Goal: Entertainment & Leisure: Consume media (video, audio)

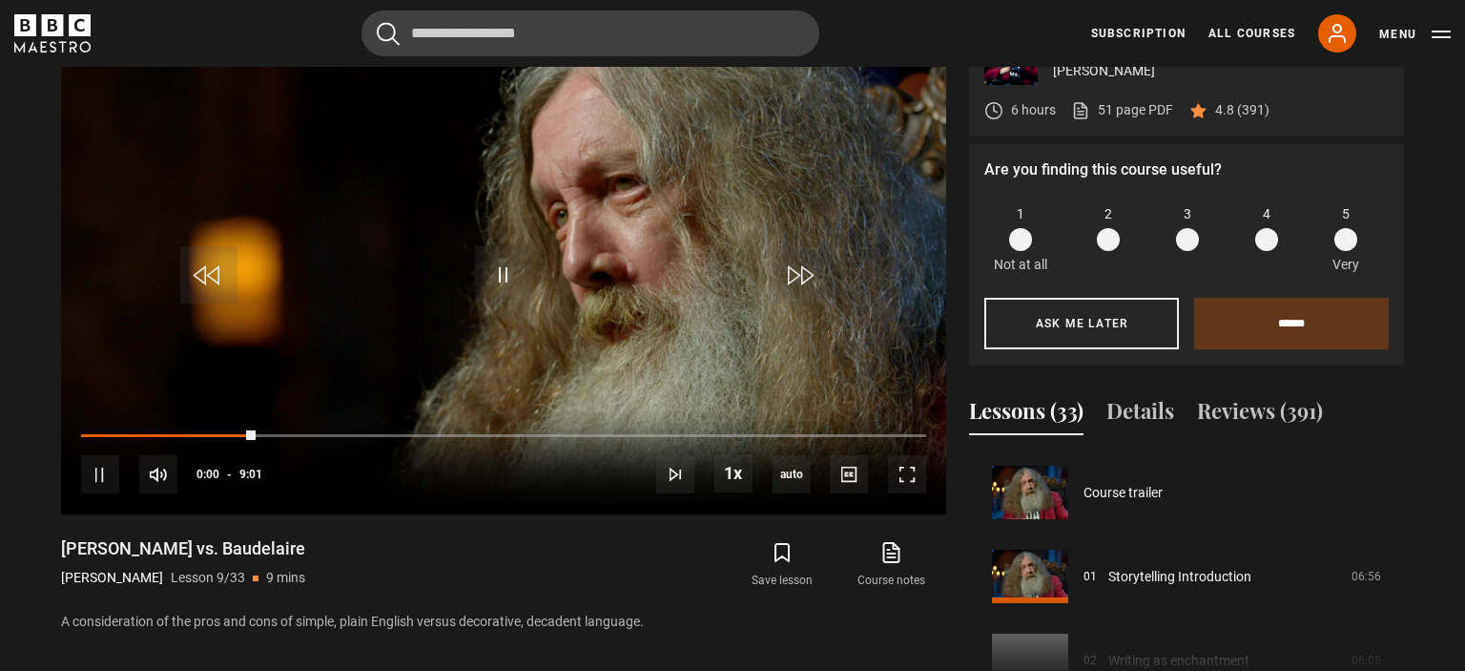
scroll to position [672, 0]
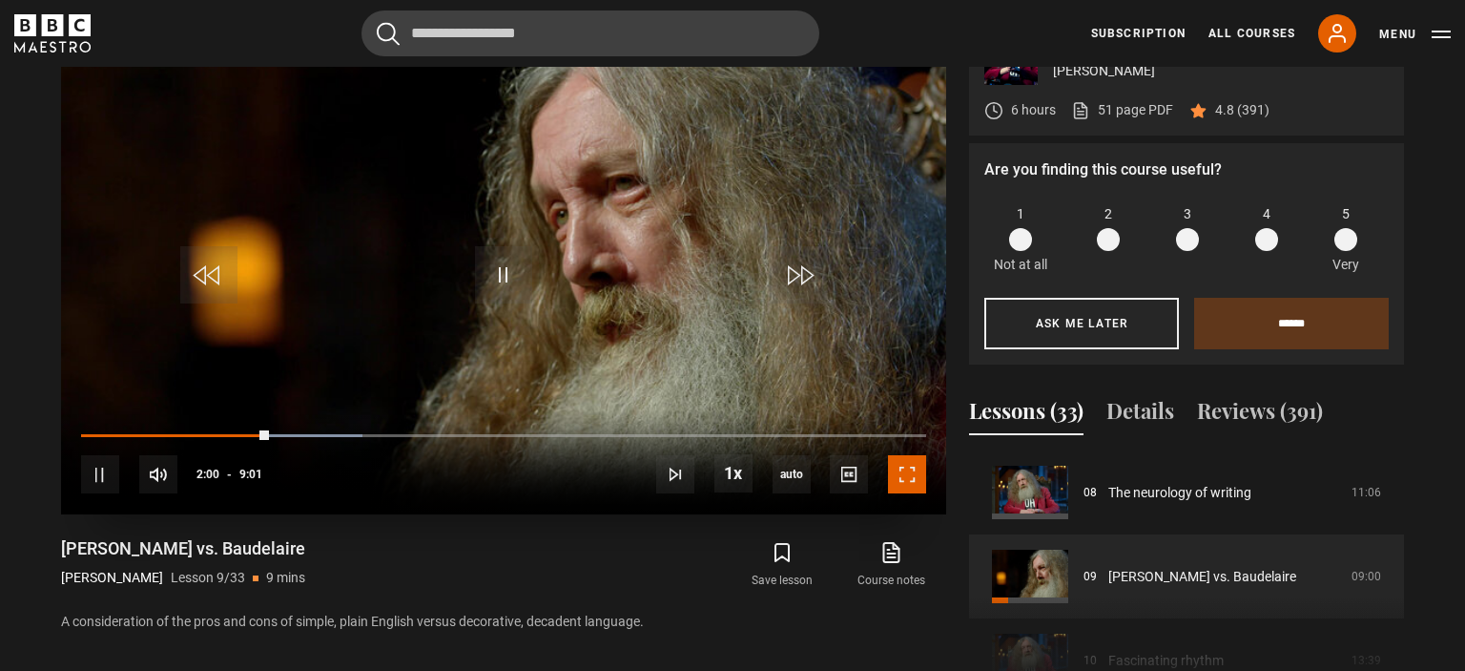
click at [910, 473] on span "Video Player" at bounding box center [907, 474] width 38 height 38
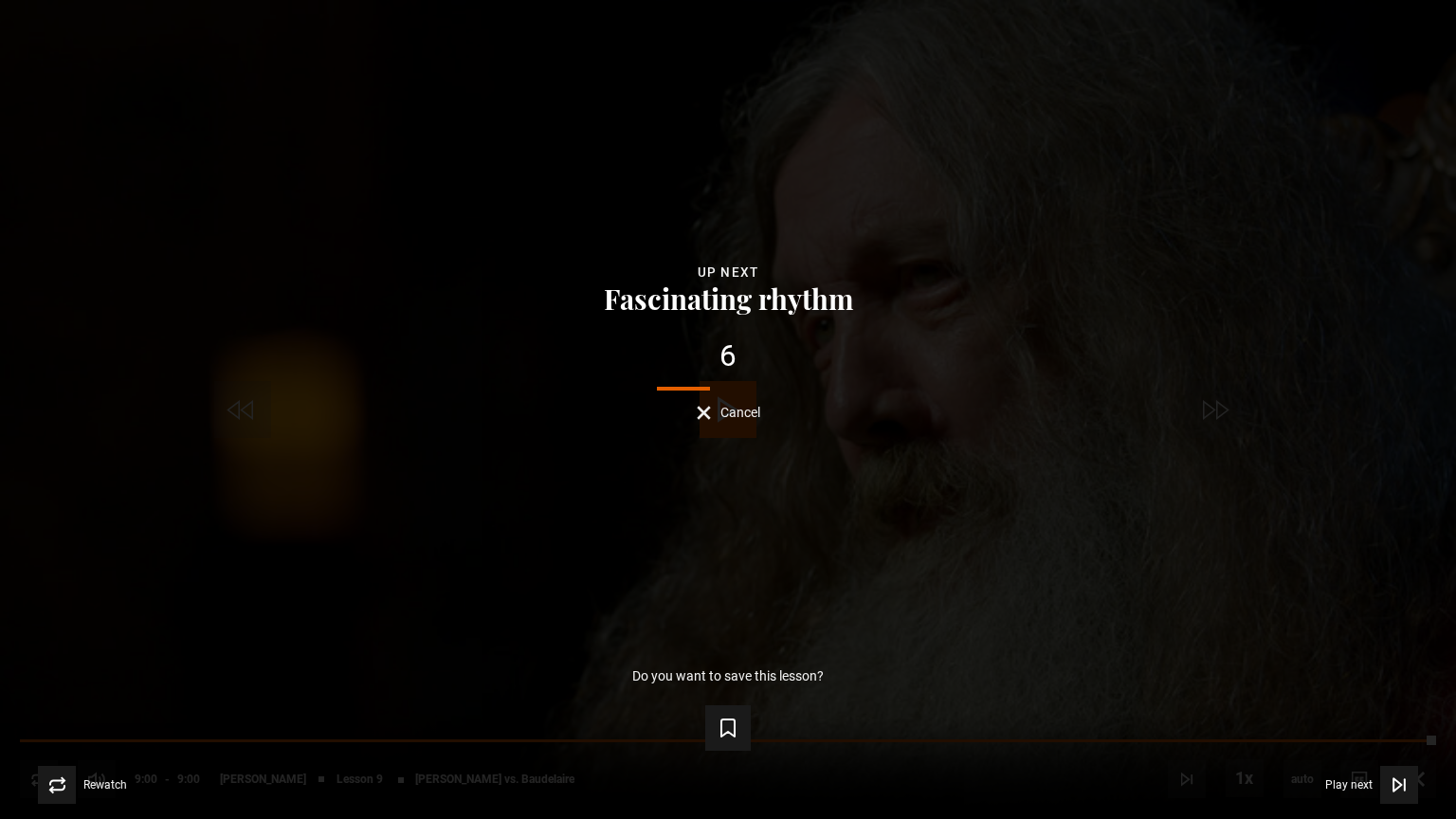
click at [727, 411] on span "Cancel" at bounding box center [740, 411] width 40 height 13
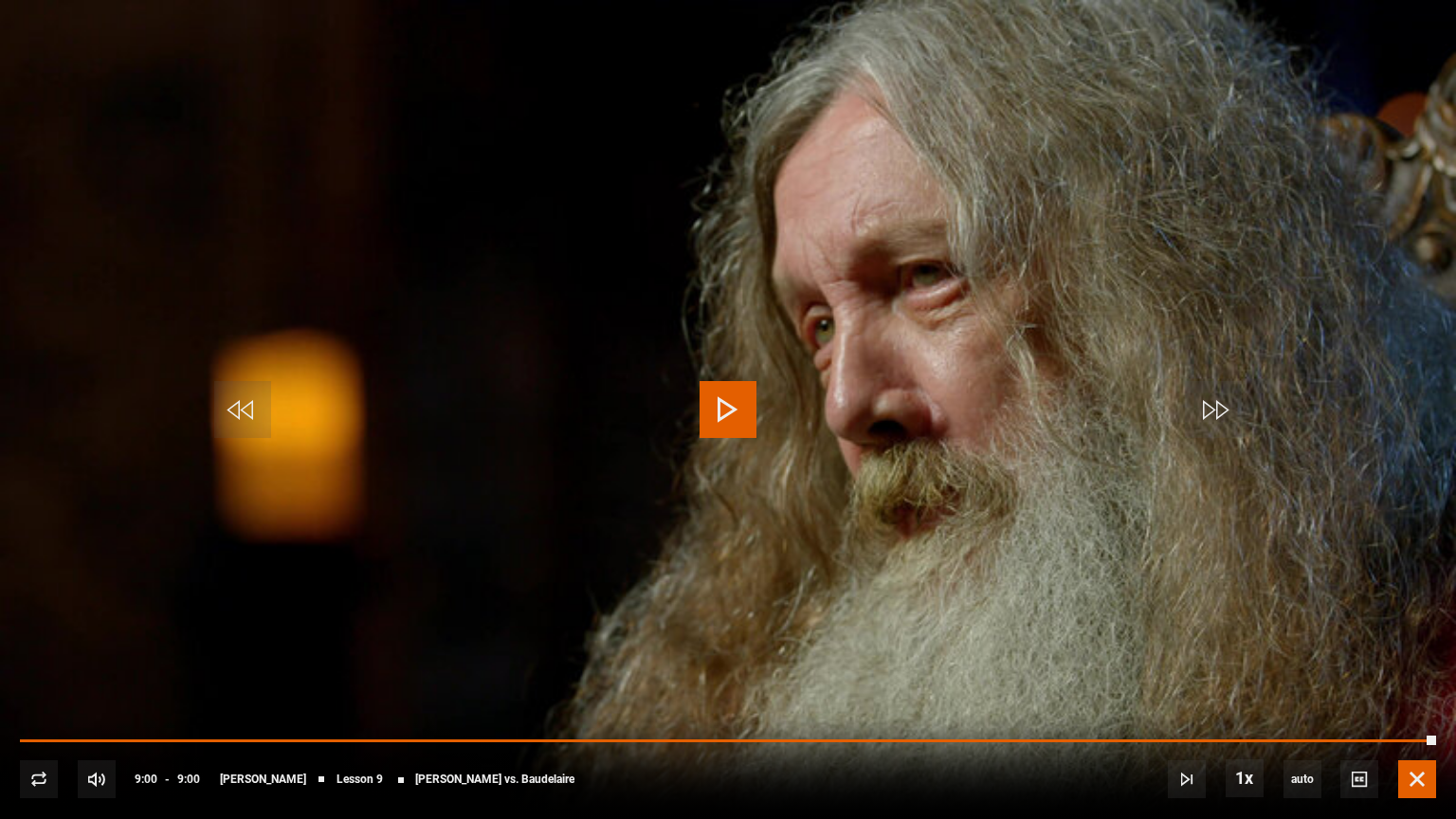
click at [1427, 666] on span "Video Player" at bounding box center [1417, 779] width 38 height 38
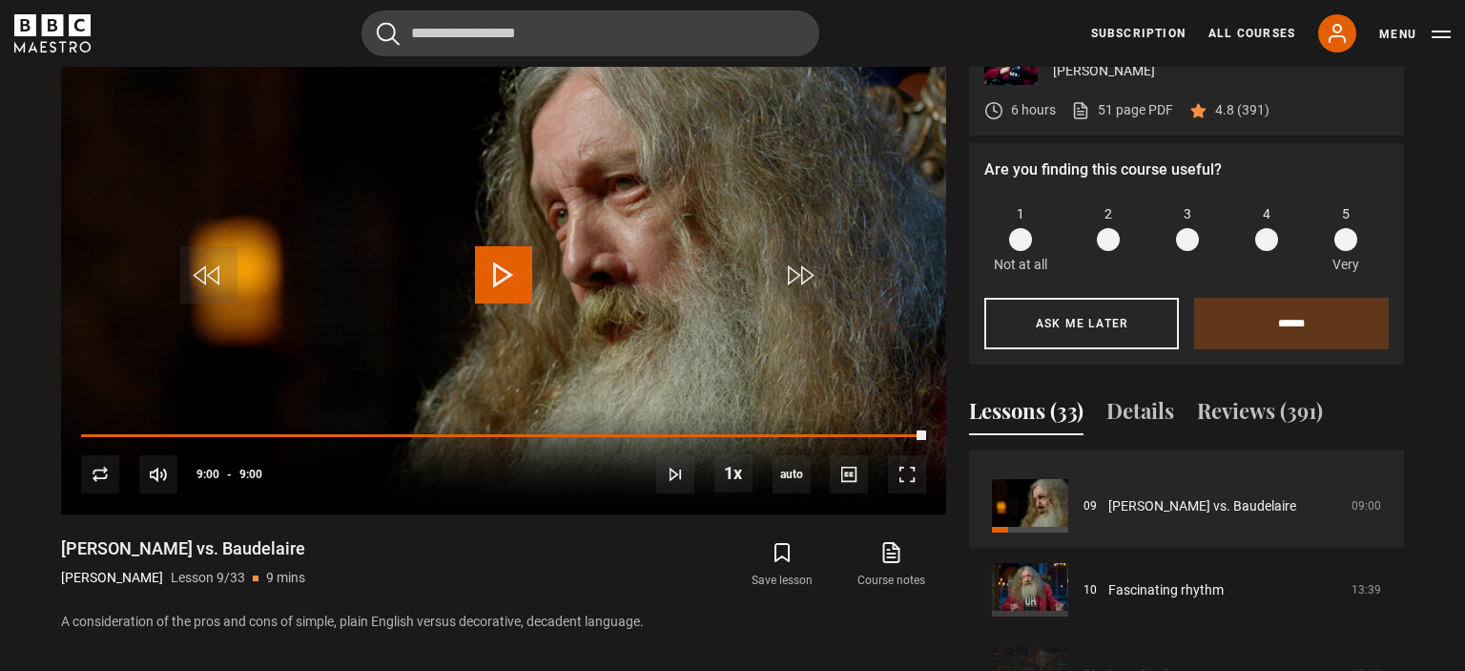
scroll to position [744, 0]
click at [501, 261] on span "Video Player" at bounding box center [503, 274] width 57 height 57
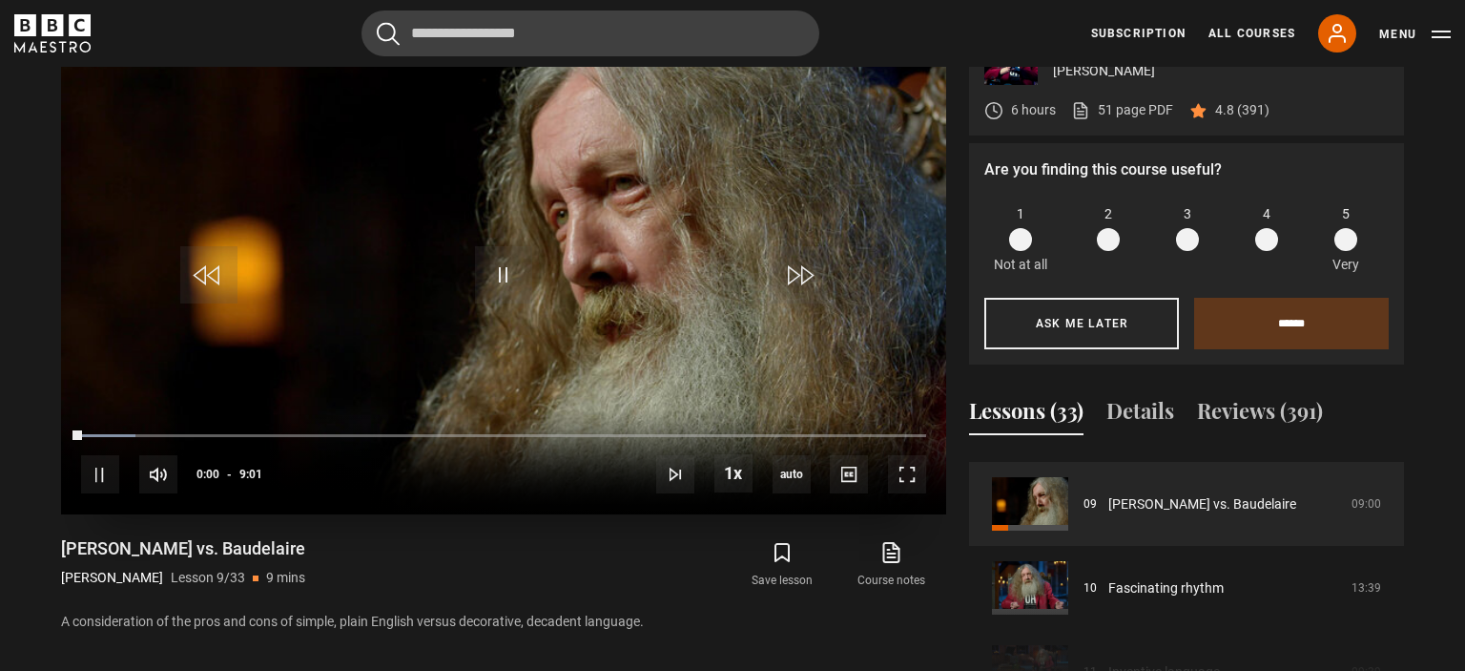
click at [920, 430] on div "10s Skip Back 10 seconds Pause 10s Skip Forward 10 seconds Loaded : 6.47% 4:08 …" at bounding box center [503, 462] width 885 height 106
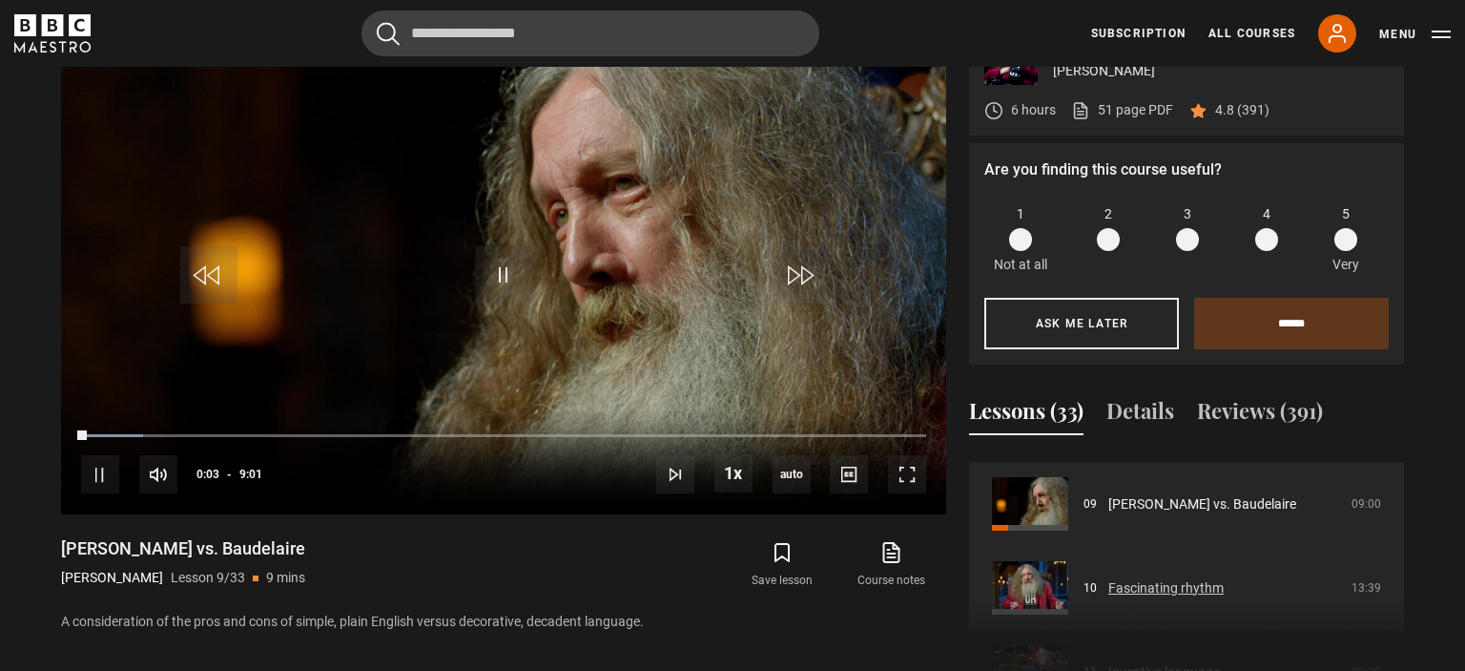
click at [1159, 588] on link "Fascinating rhythm" at bounding box center [1166, 588] width 115 height 20
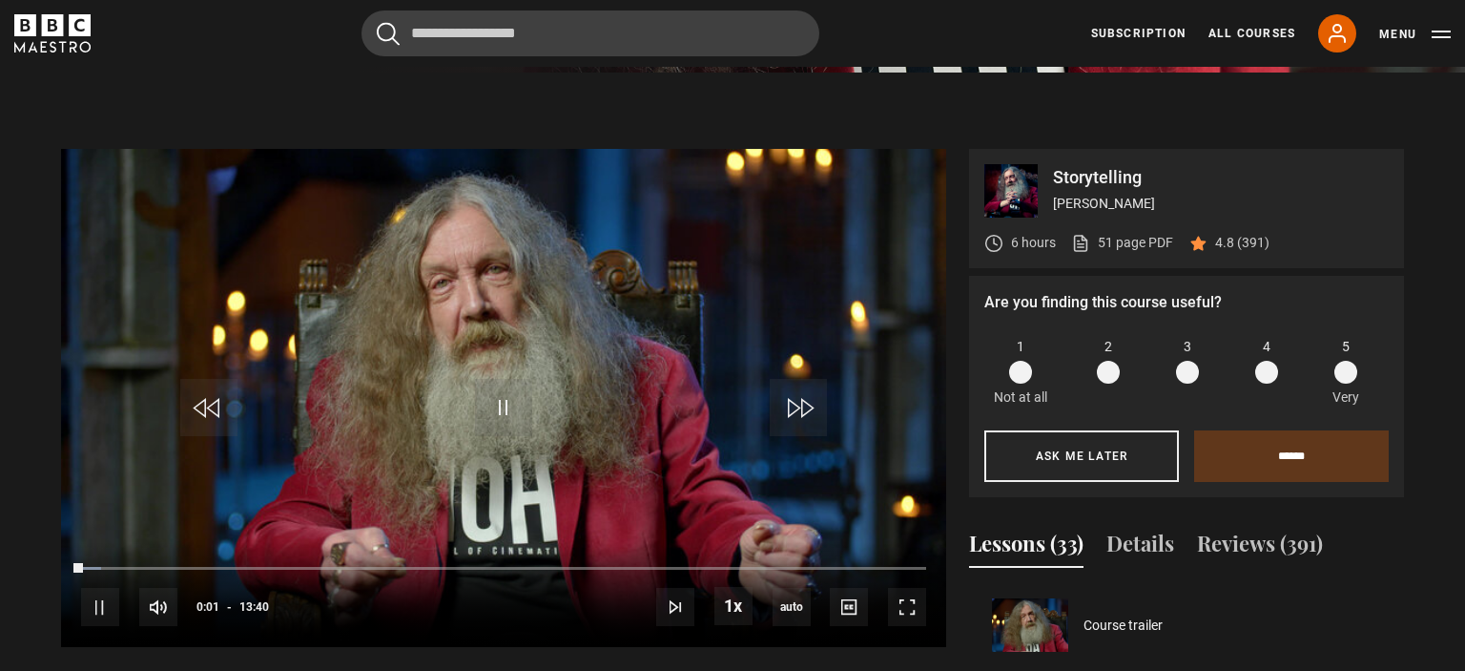
scroll to position [756, 0]
click at [907, 596] on span "Video Player" at bounding box center [907, 607] width 38 height 38
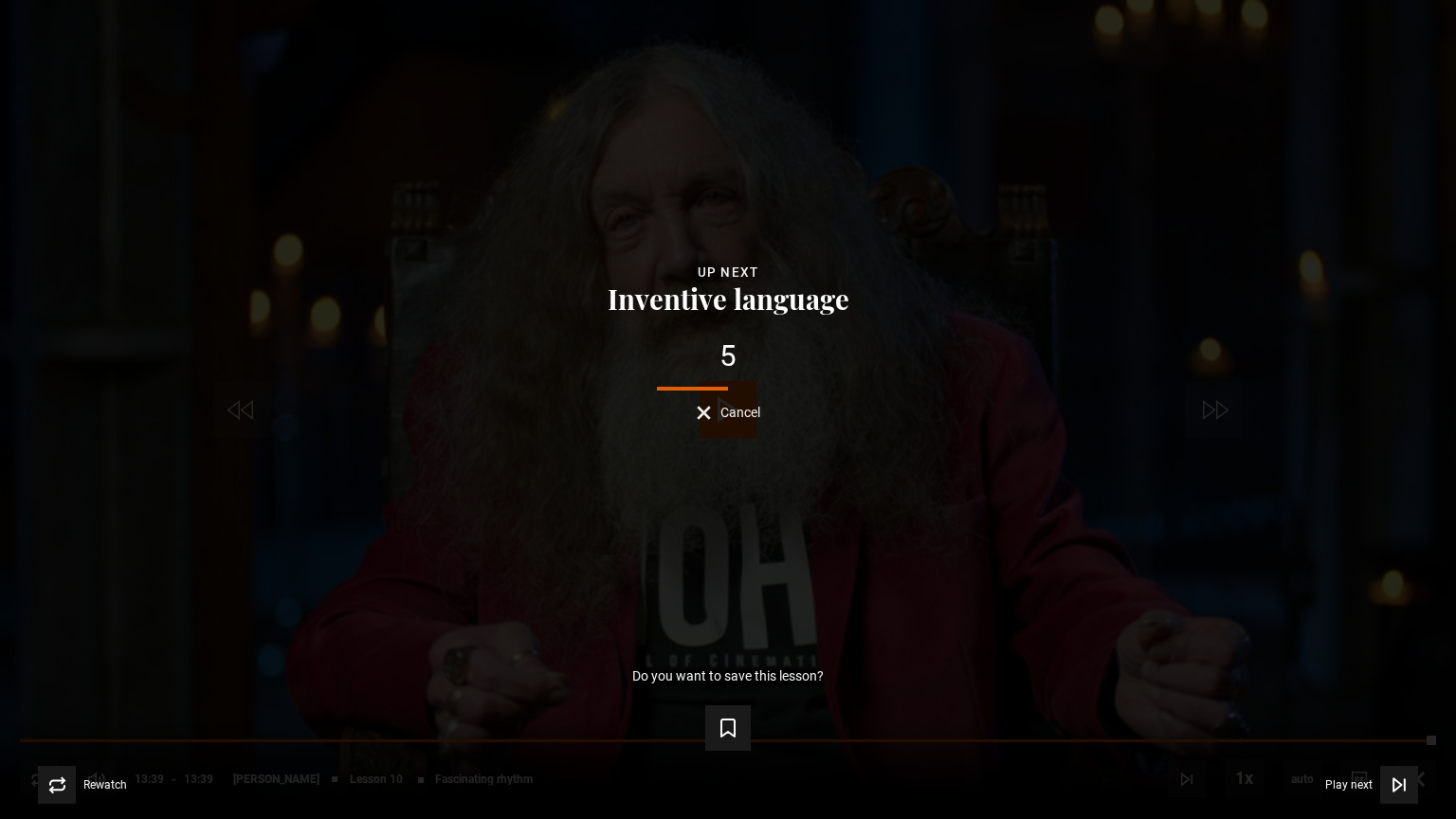
click at [734, 418] on span "Cancel" at bounding box center [740, 411] width 40 height 13
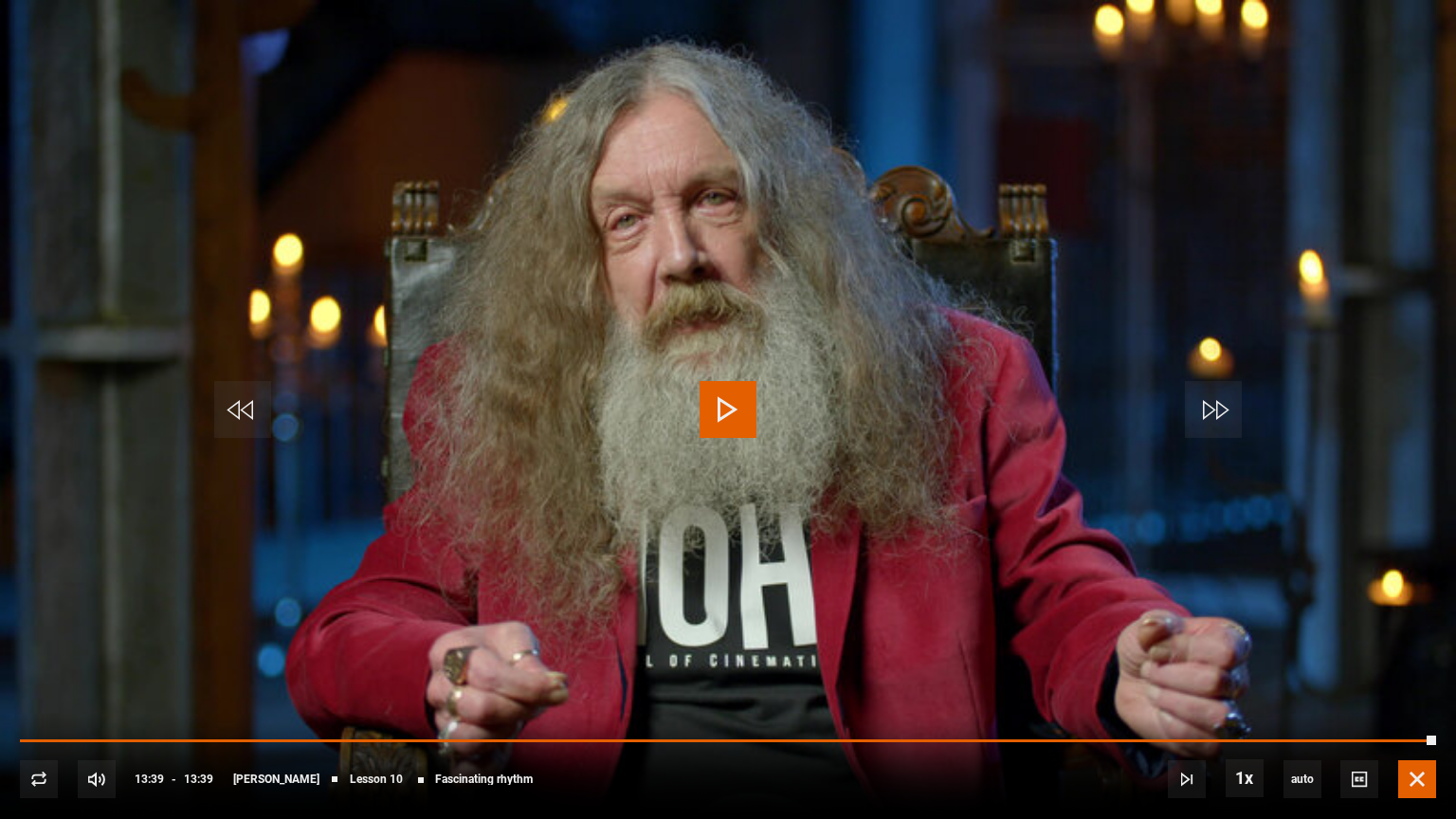
click at [1419, 666] on span "Video Player" at bounding box center [1417, 779] width 38 height 38
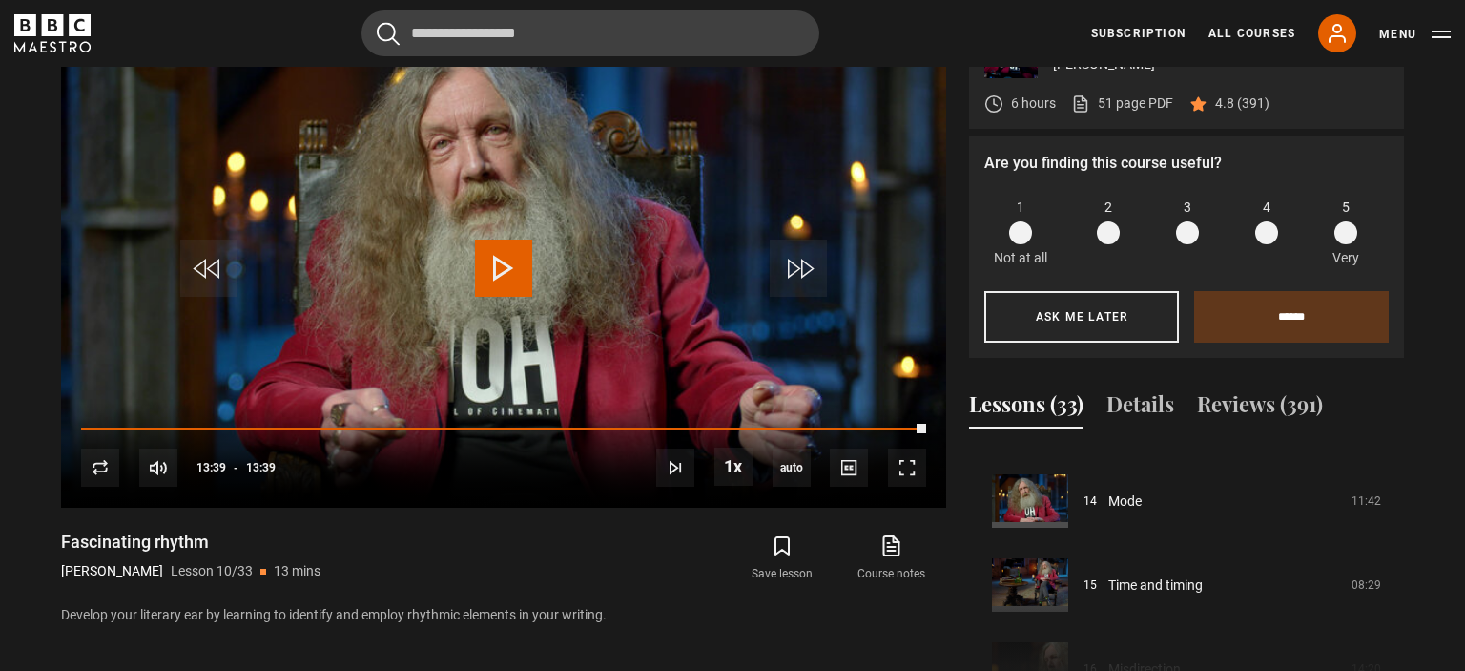
scroll to position [1160, 0]
click at [1142, 511] on link "Mode" at bounding box center [1125, 501] width 33 height 20
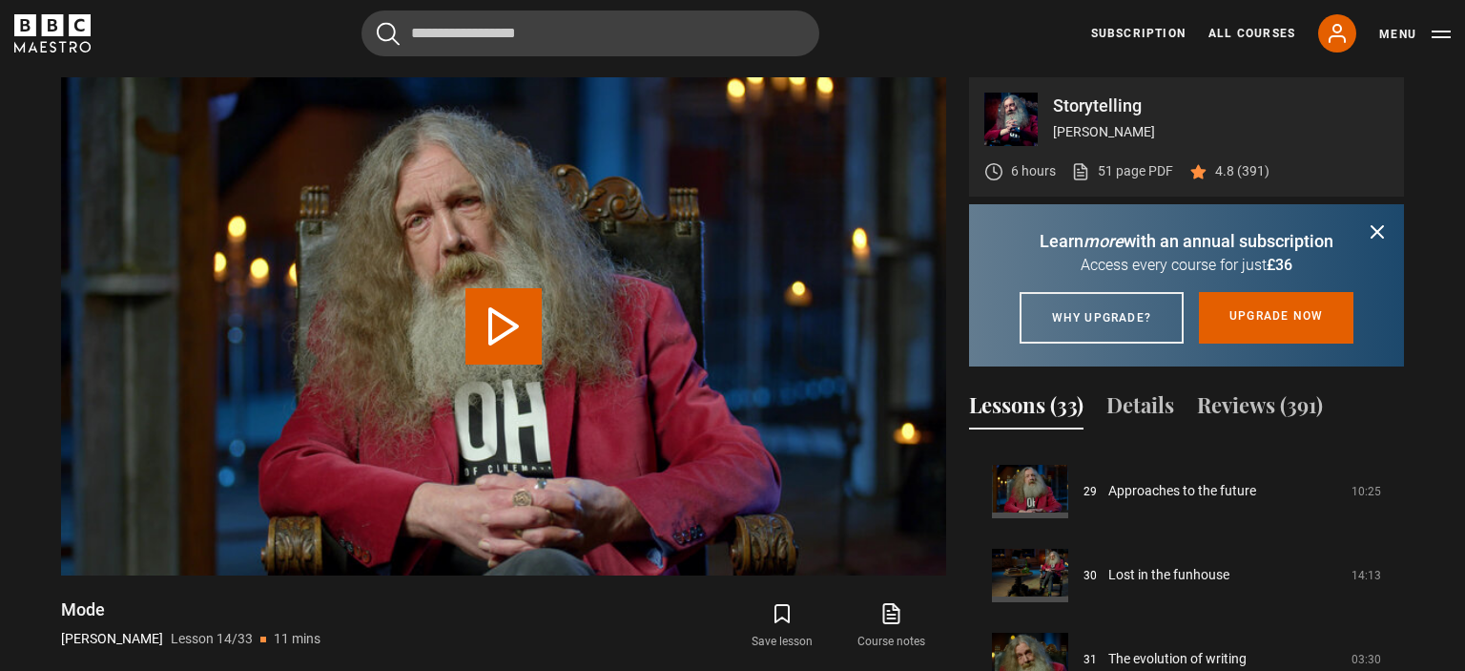
scroll to position [2442, 0]
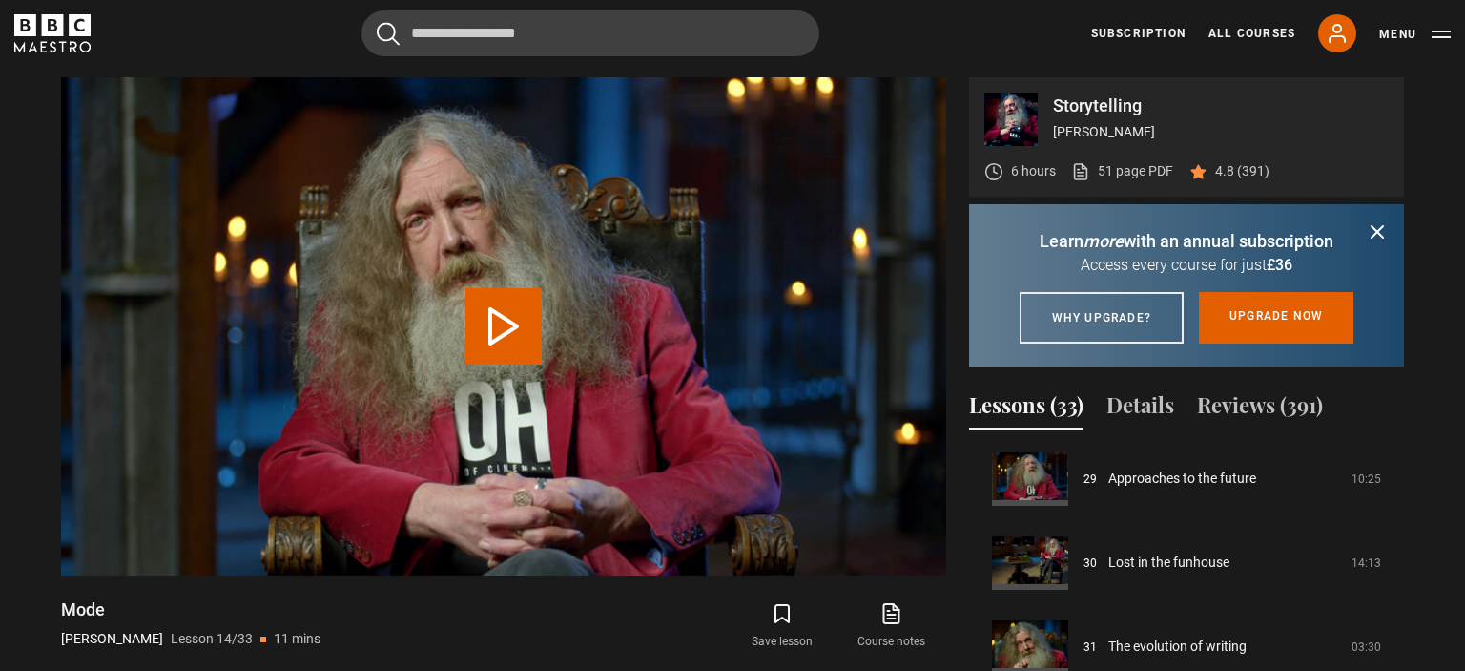
click at [1035, 428] on button "Lessons (33)" at bounding box center [1026, 409] width 114 height 40
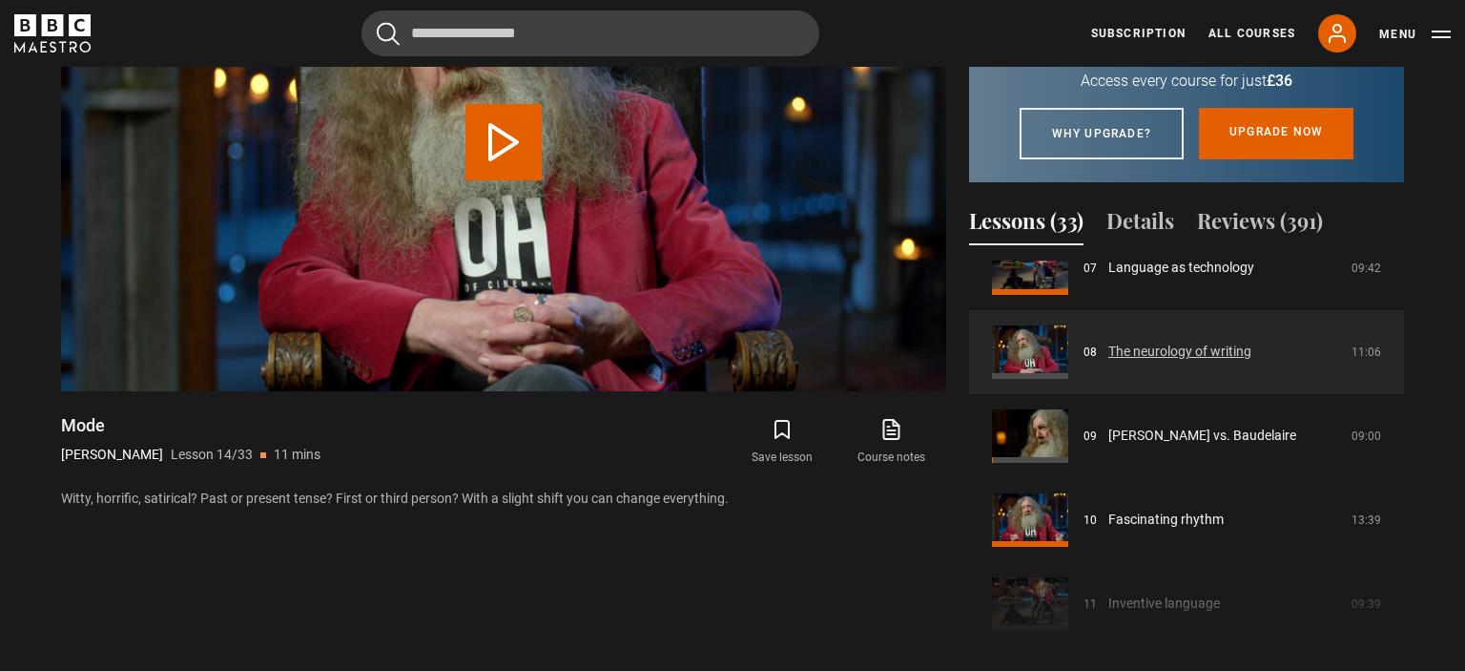
scroll to position [809, 0]
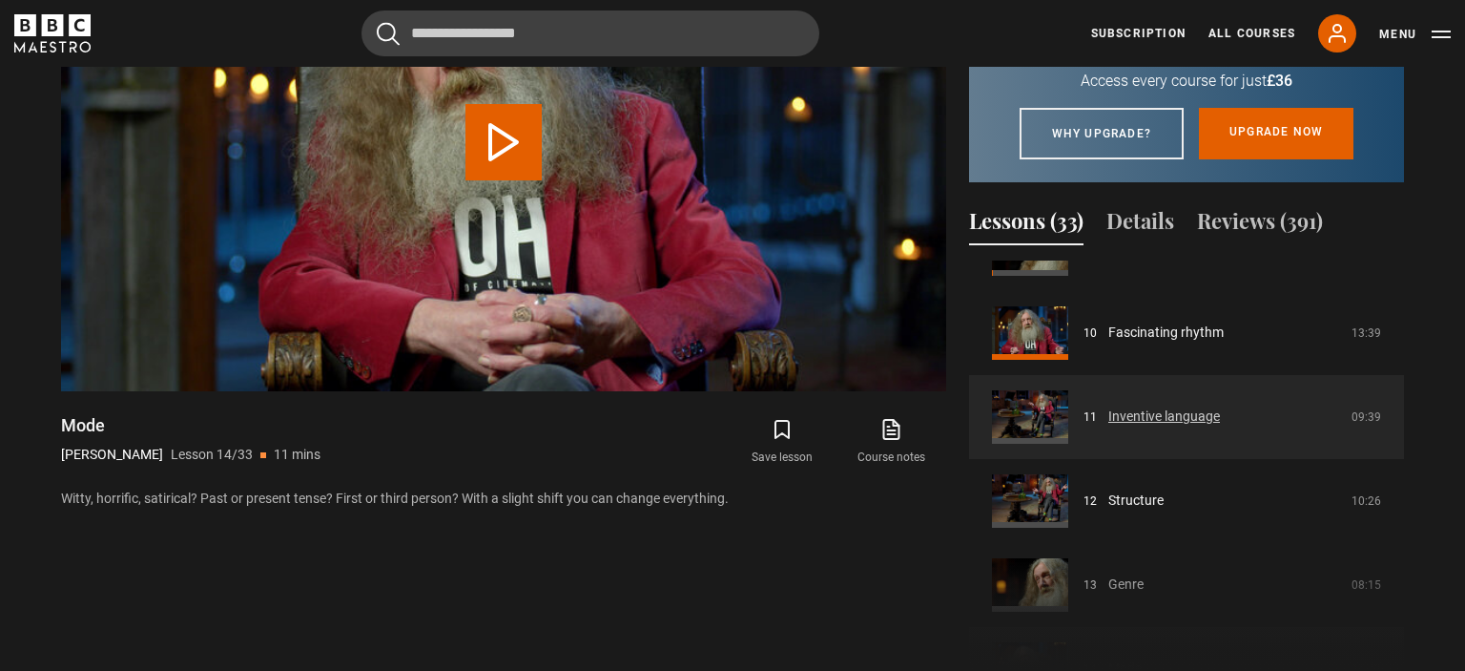
click at [1154, 426] on link "Inventive language" at bounding box center [1165, 416] width 112 height 20
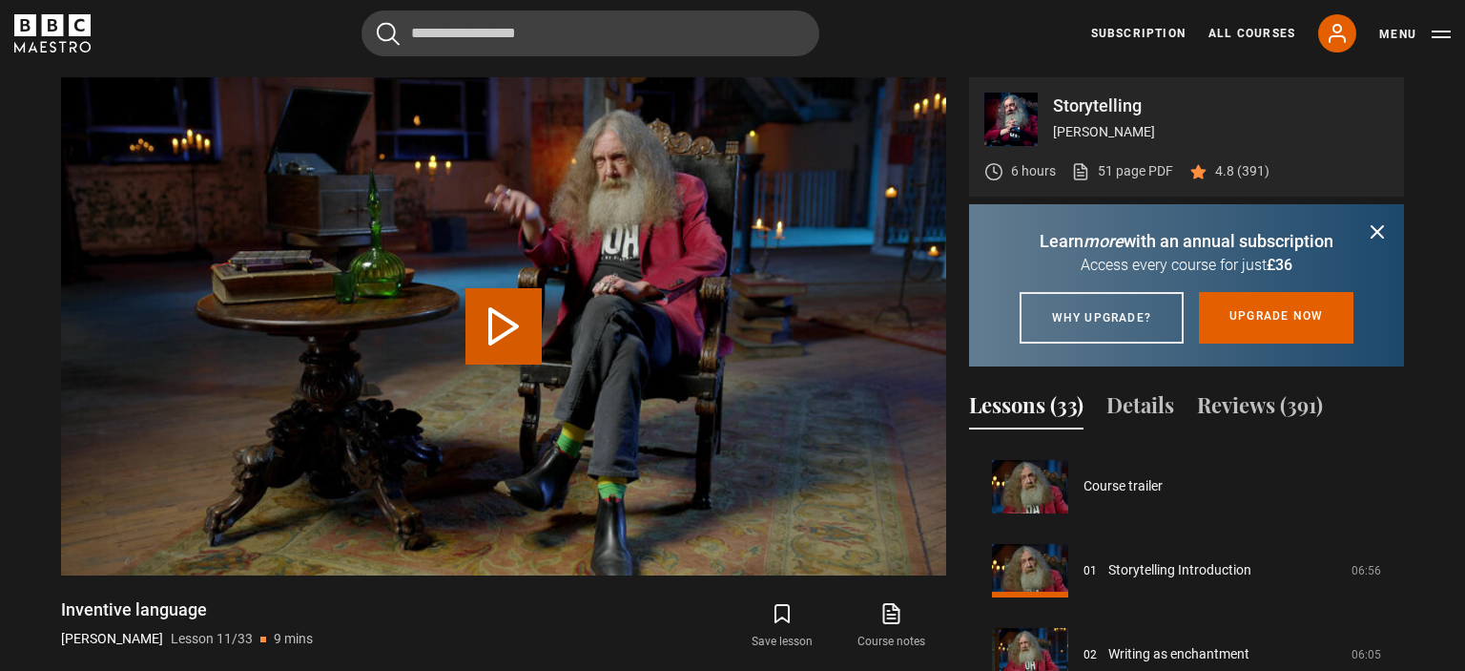
scroll to position [840, 0]
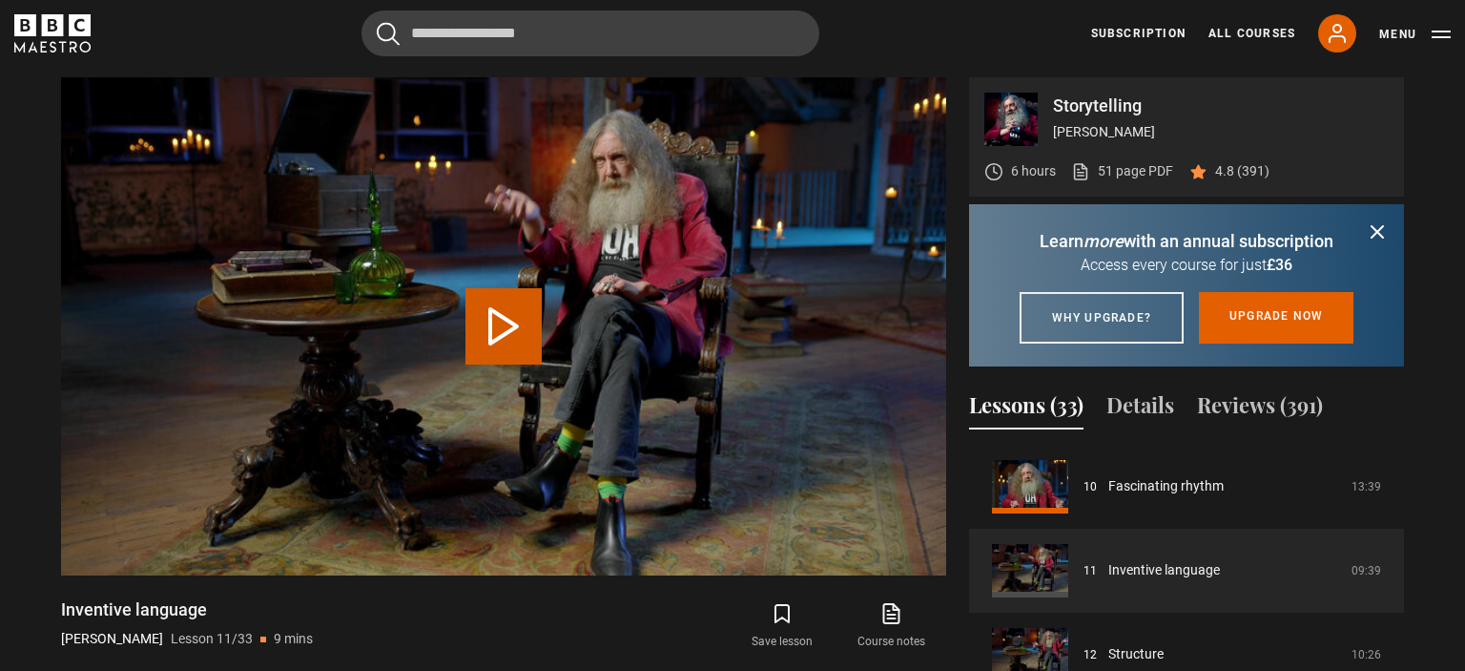
click at [511, 302] on button "Play Lesson Inventive language" at bounding box center [504, 326] width 76 height 76
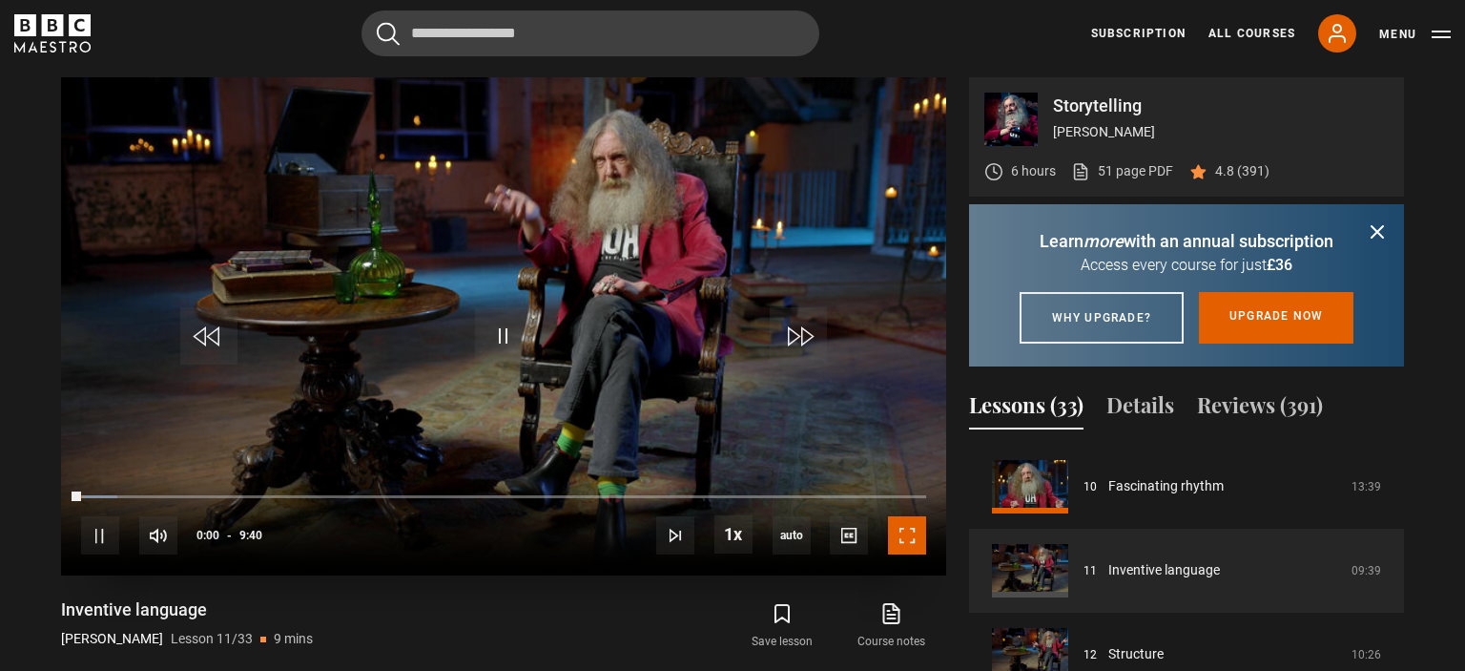
click at [903, 544] on span "Video Player" at bounding box center [907, 535] width 38 height 38
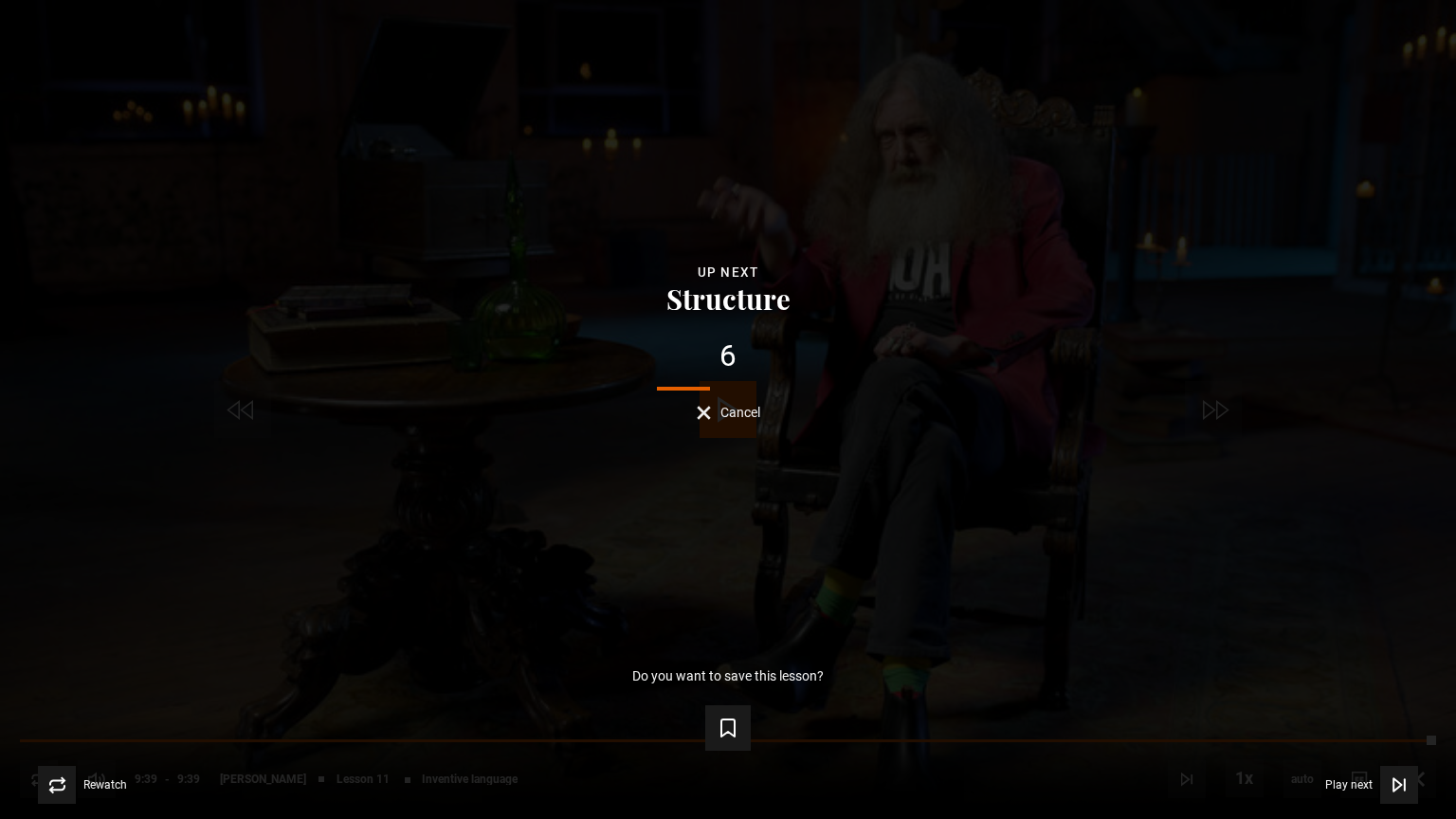
click at [745, 419] on span "Cancel" at bounding box center [740, 411] width 40 height 13
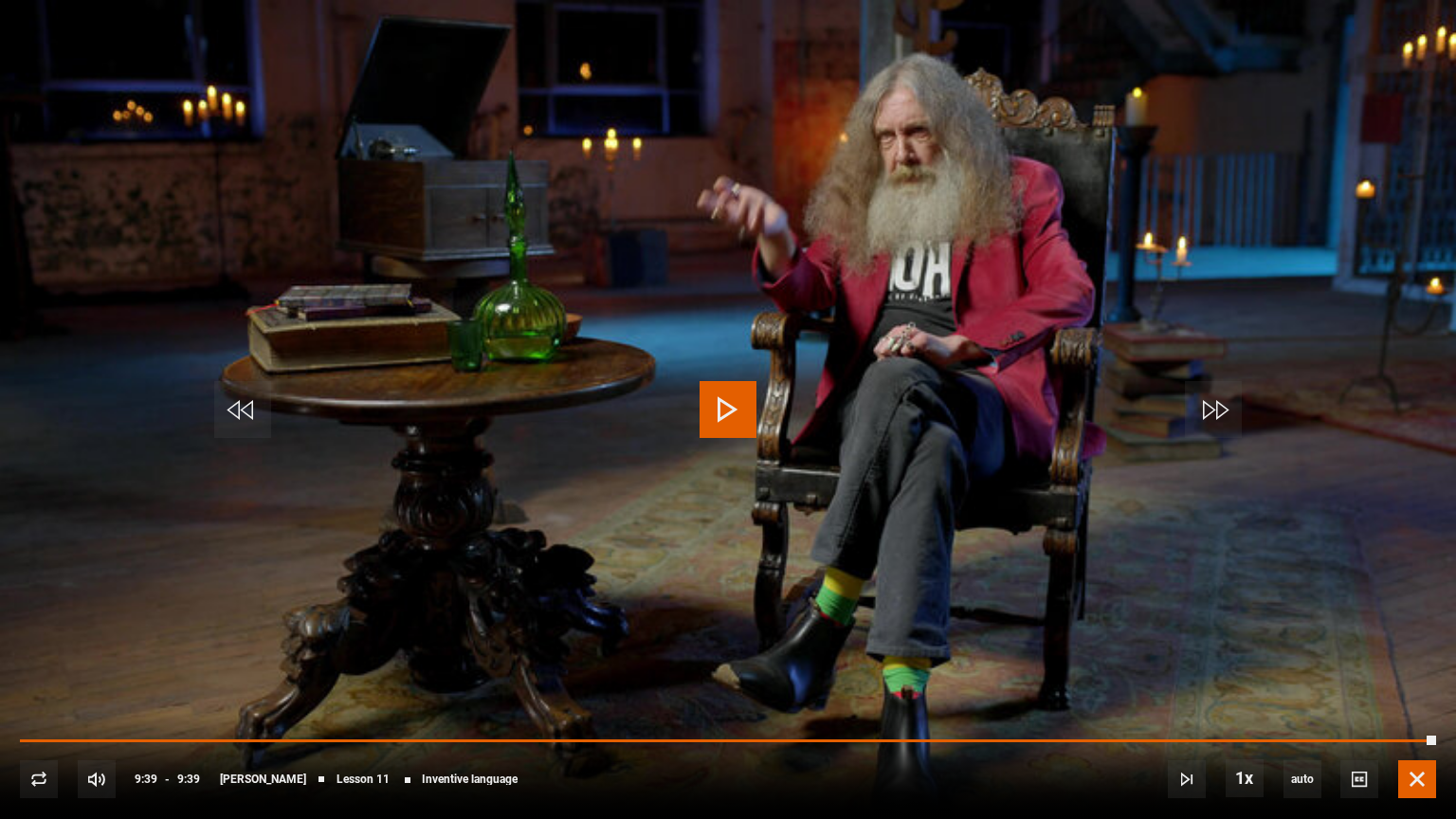
click at [1420, 666] on span "Video Player" at bounding box center [1417, 779] width 38 height 38
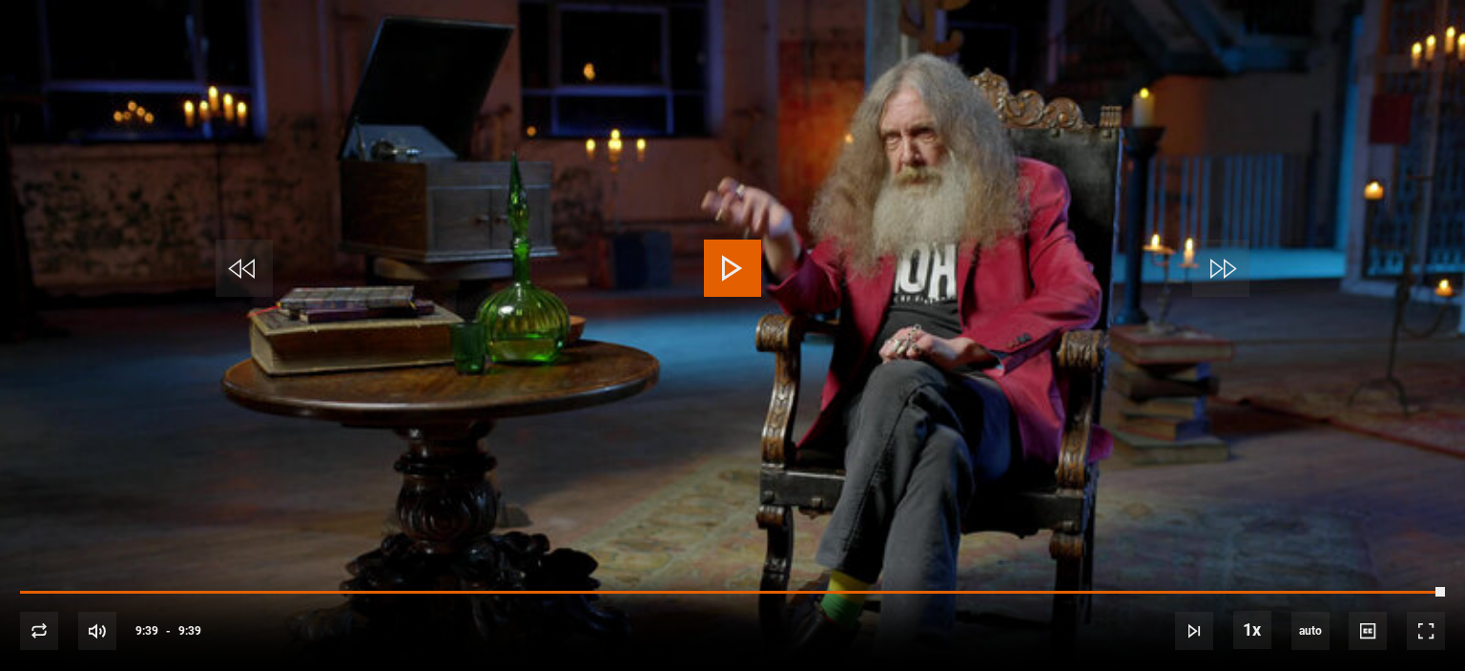
scroll to position [973, 0]
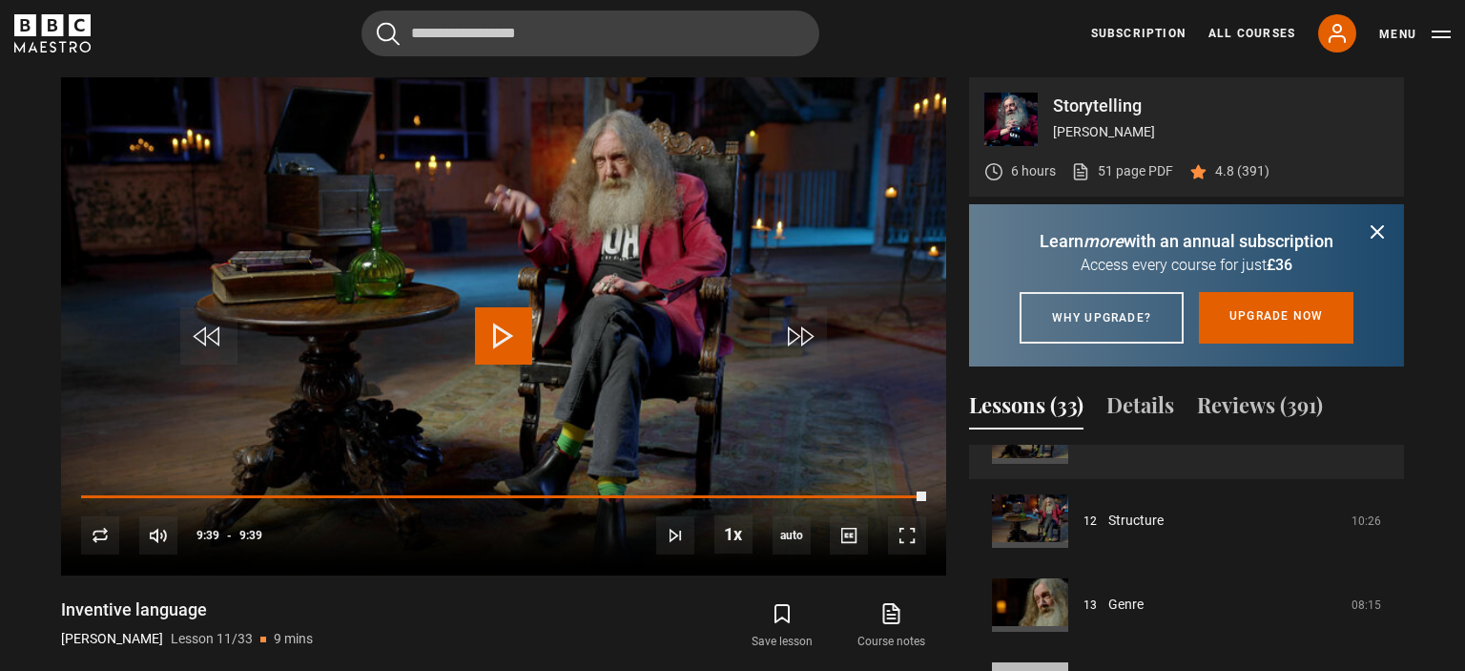
click at [1372, 226] on icon "submit" at bounding box center [1377, 231] width 11 height 11
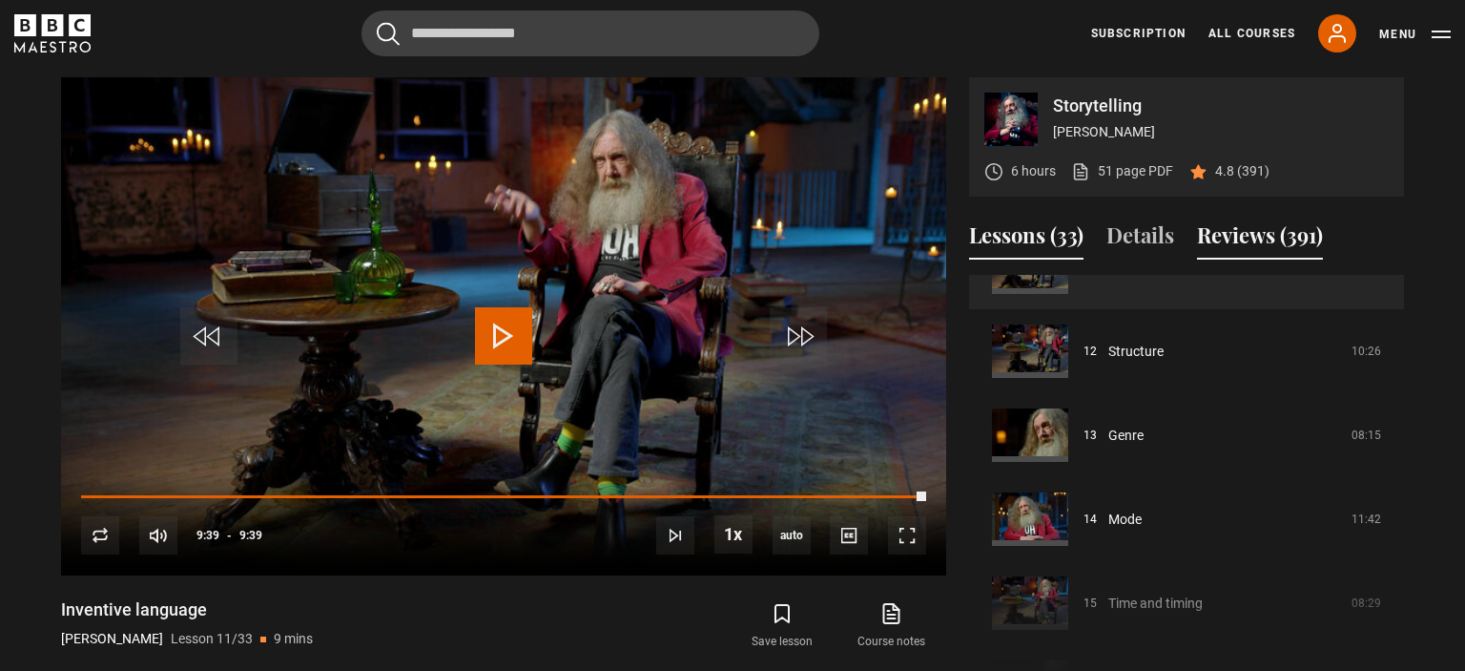
click at [1292, 237] on button "Reviews (391)" at bounding box center [1260, 239] width 126 height 40
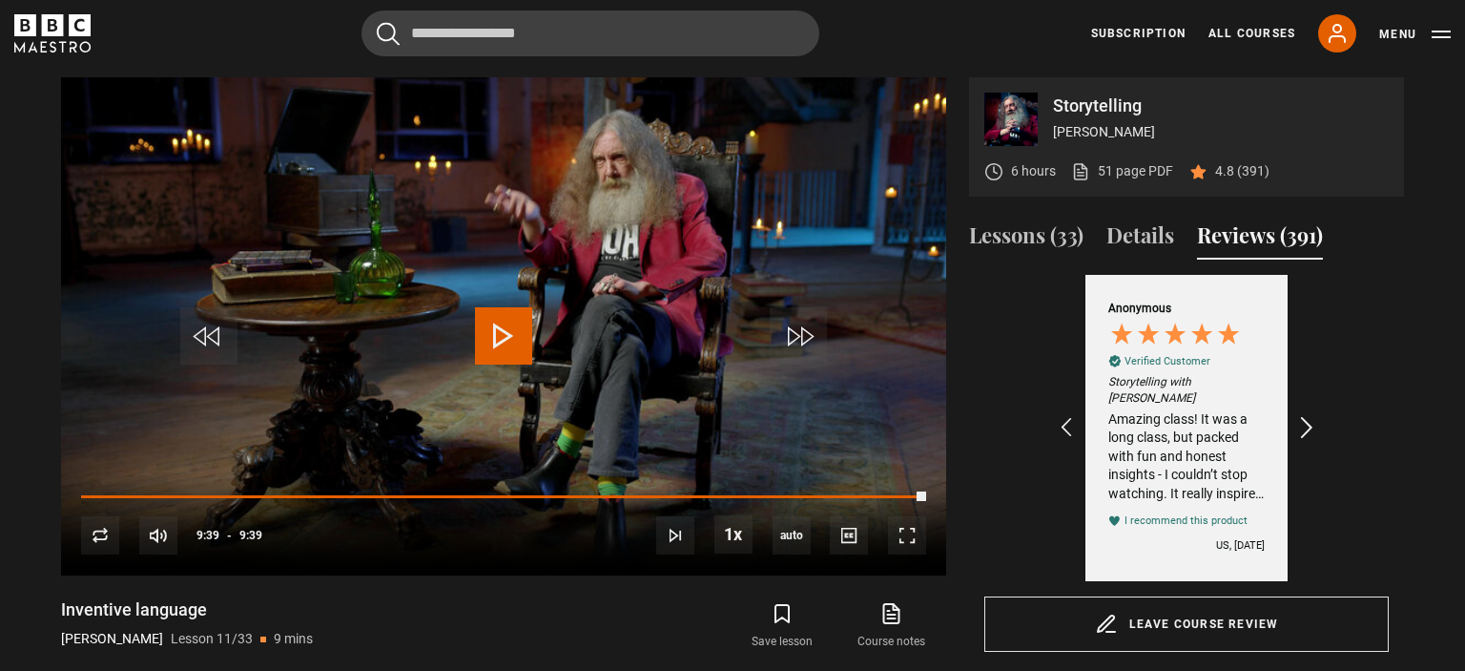
click at [1303, 415] on icon "REVIEWS.io Carousel Scroll Right" at bounding box center [1308, 428] width 27 height 27
click at [1303, 426] on icon "REVIEWS.io Carousel Scroll Right" at bounding box center [1308, 428] width 27 height 27
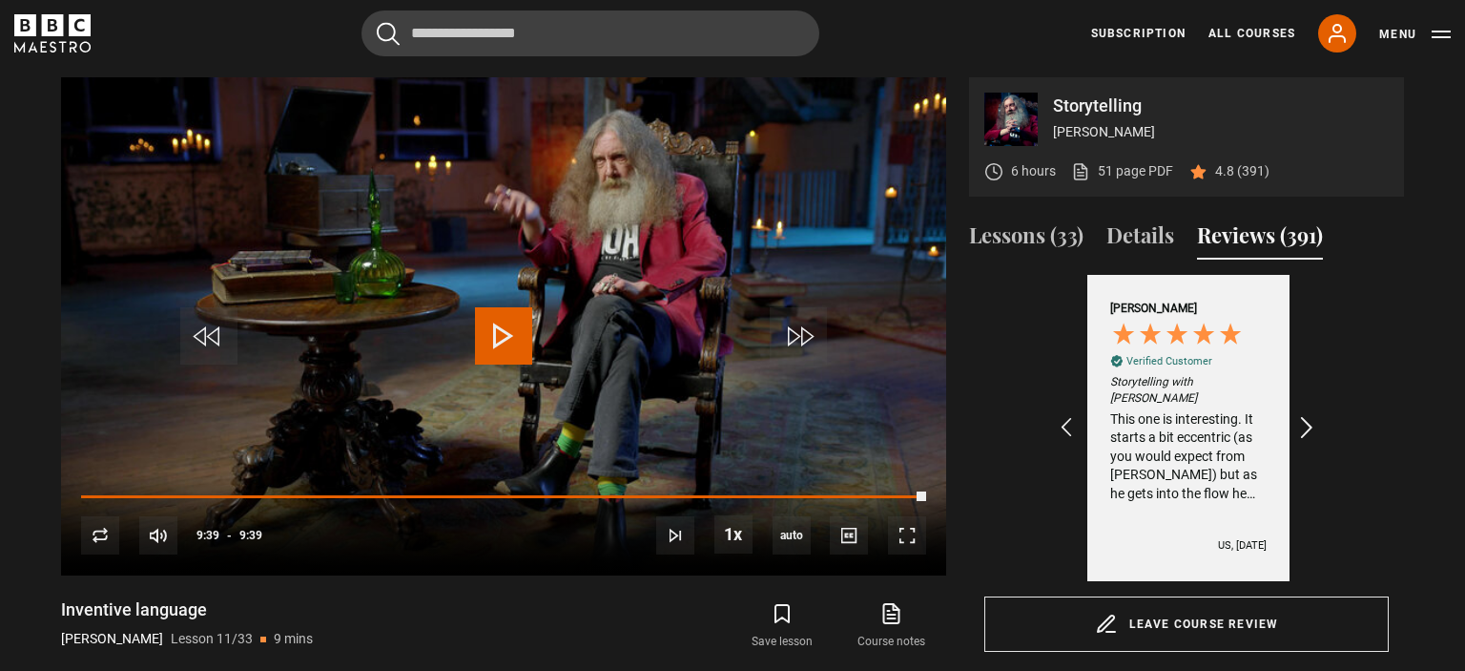
scroll to position [0, 664]
click at [1303, 426] on icon "REVIEWS.io Carousel Scroll Right" at bounding box center [1308, 428] width 27 height 27
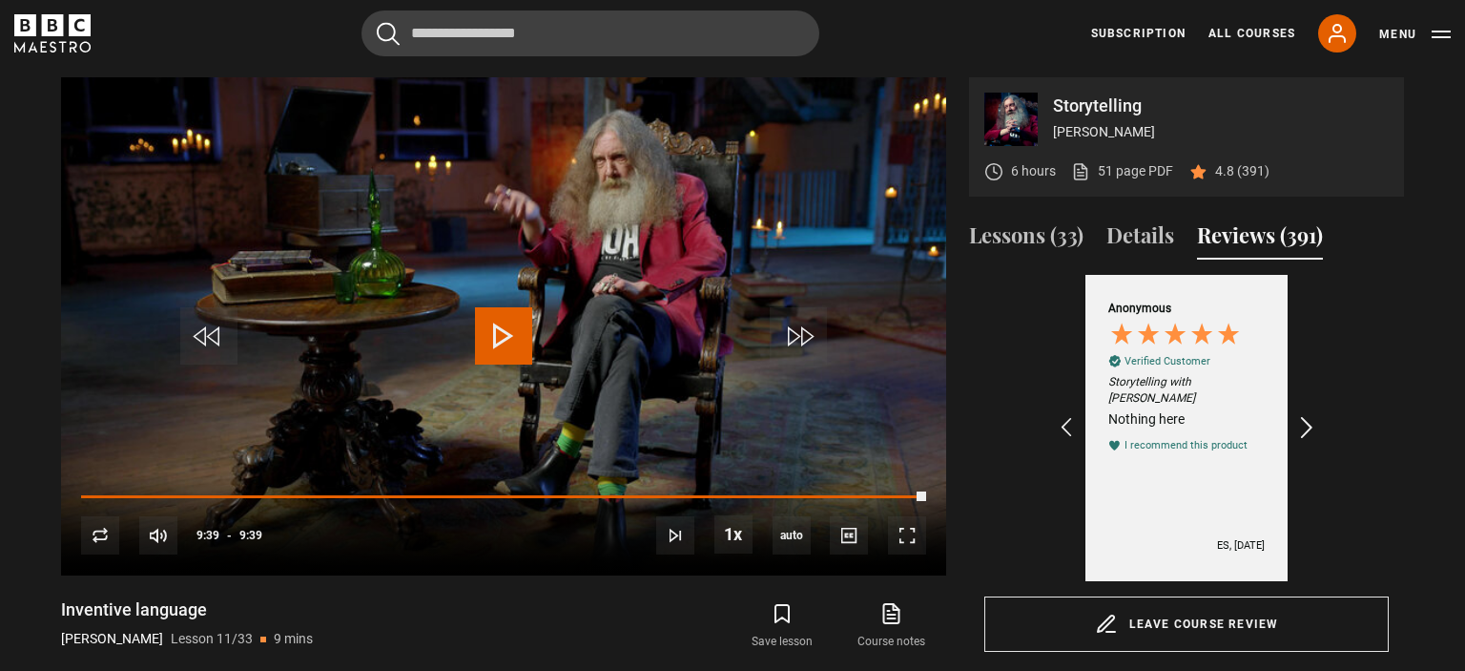
click at [1303, 426] on icon "REVIEWS.io Carousel Scroll Right" at bounding box center [1308, 428] width 27 height 27
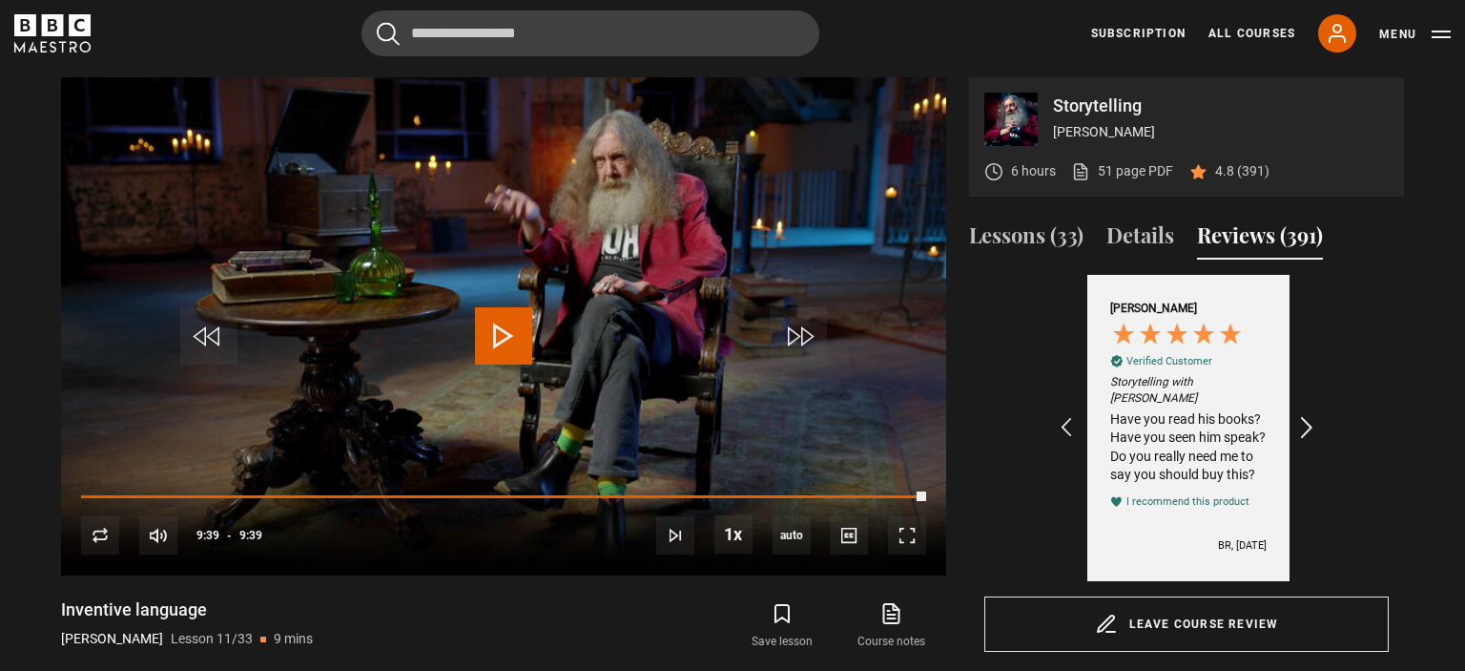
scroll to position [0, 1107]
click at [1074, 415] on icon "REVIEWS.io Carousel Scroll Left" at bounding box center [1066, 428] width 27 height 27
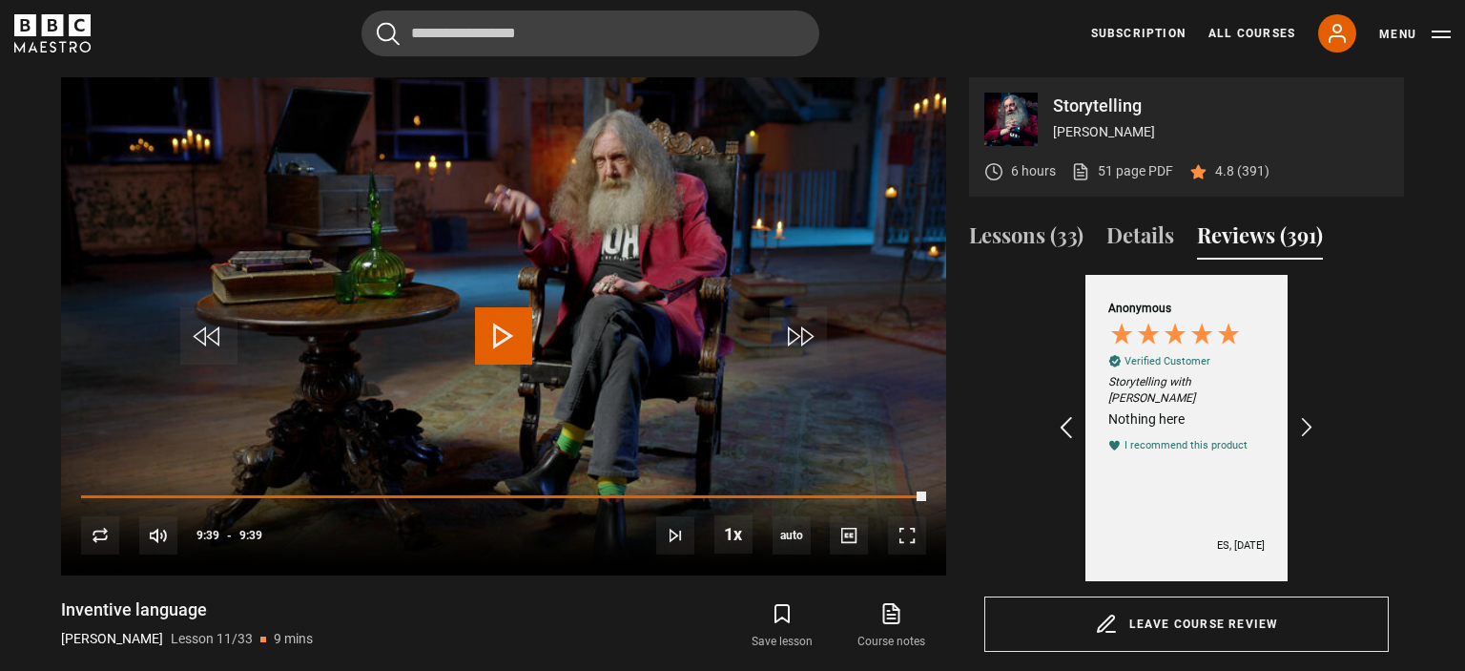
scroll to position [0, 885]
click at [1305, 415] on icon "REVIEWS.io Carousel Scroll Right" at bounding box center [1308, 428] width 27 height 27
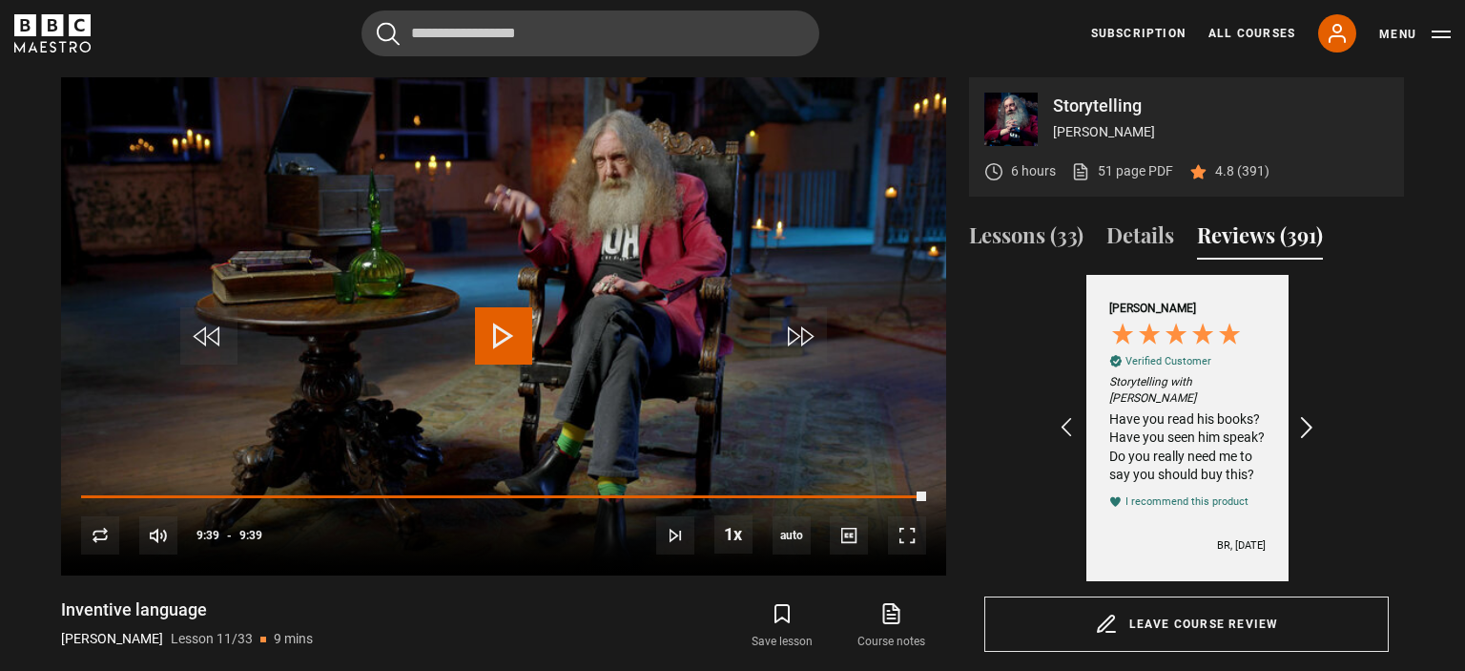
scroll to position [0, 1107]
click at [1305, 415] on icon "REVIEWS.io Carousel Scroll Right" at bounding box center [1308, 428] width 27 height 27
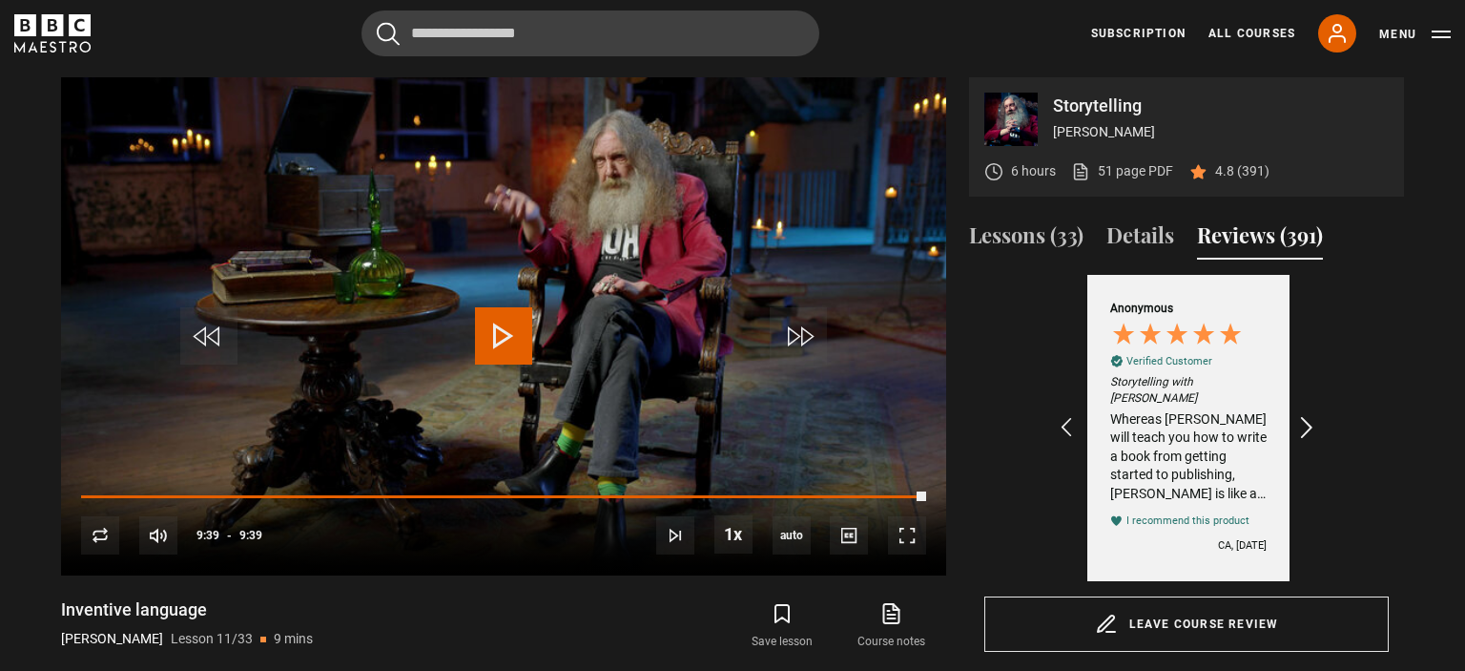
scroll to position [0, 1328]
click at [1305, 415] on icon "REVIEWS.io Carousel Scroll Right" at bounding box center [1308, 428] width 27 height 27
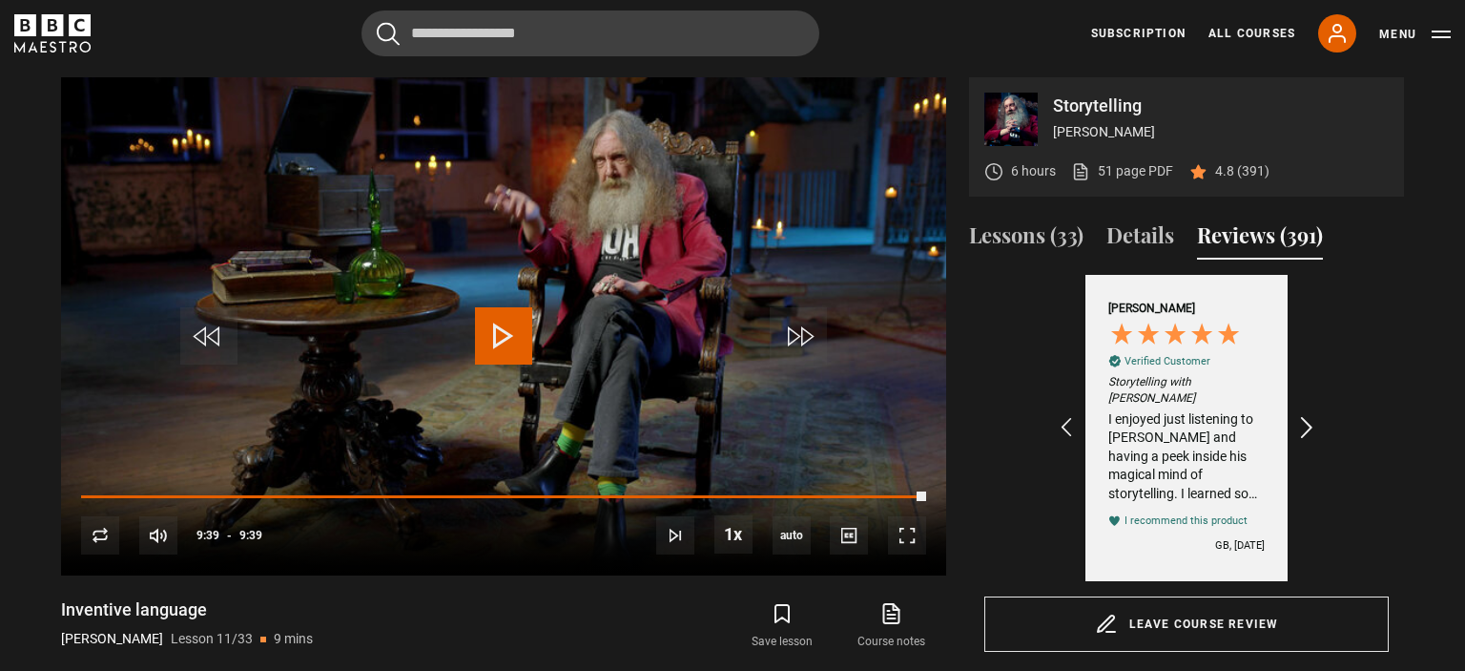
click at [1305, 415] on icon "REVIEWS.io Carousel Scroll Right" at bounding box center [1308, 428] width 27 height 27
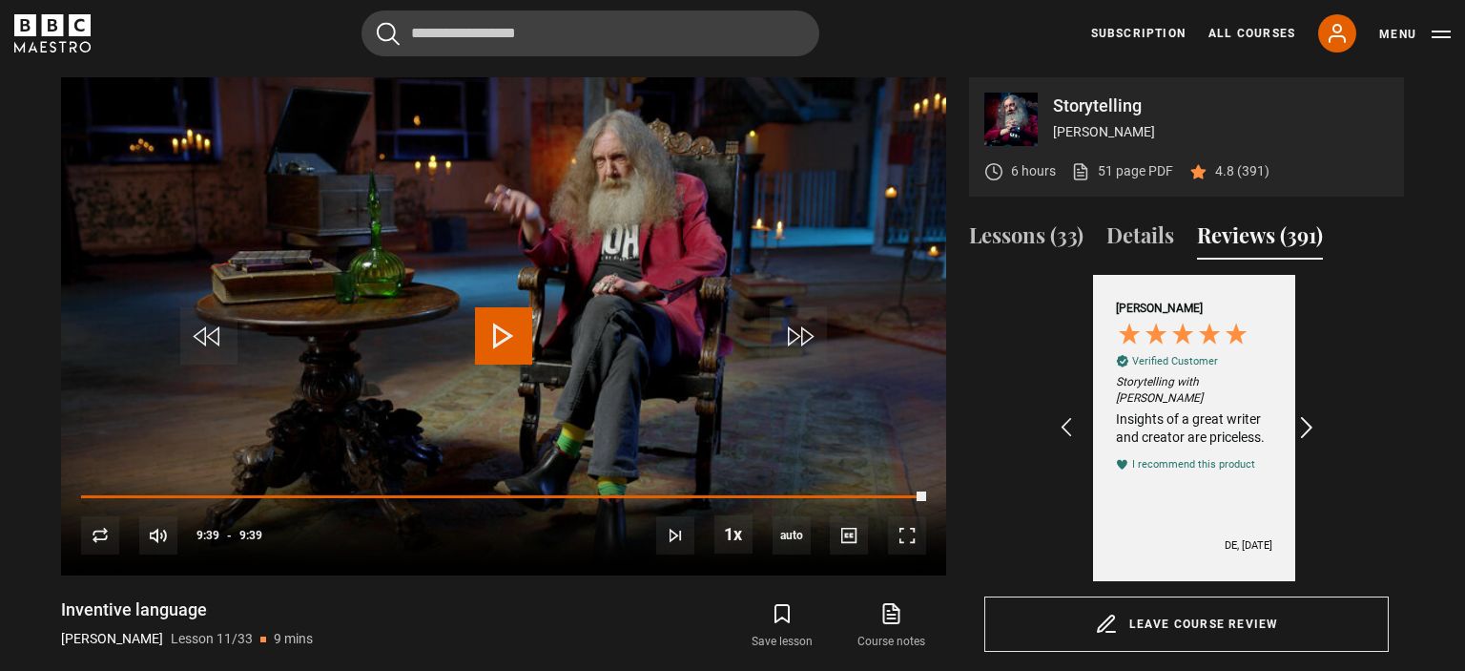
scroll to position [0, 1771]
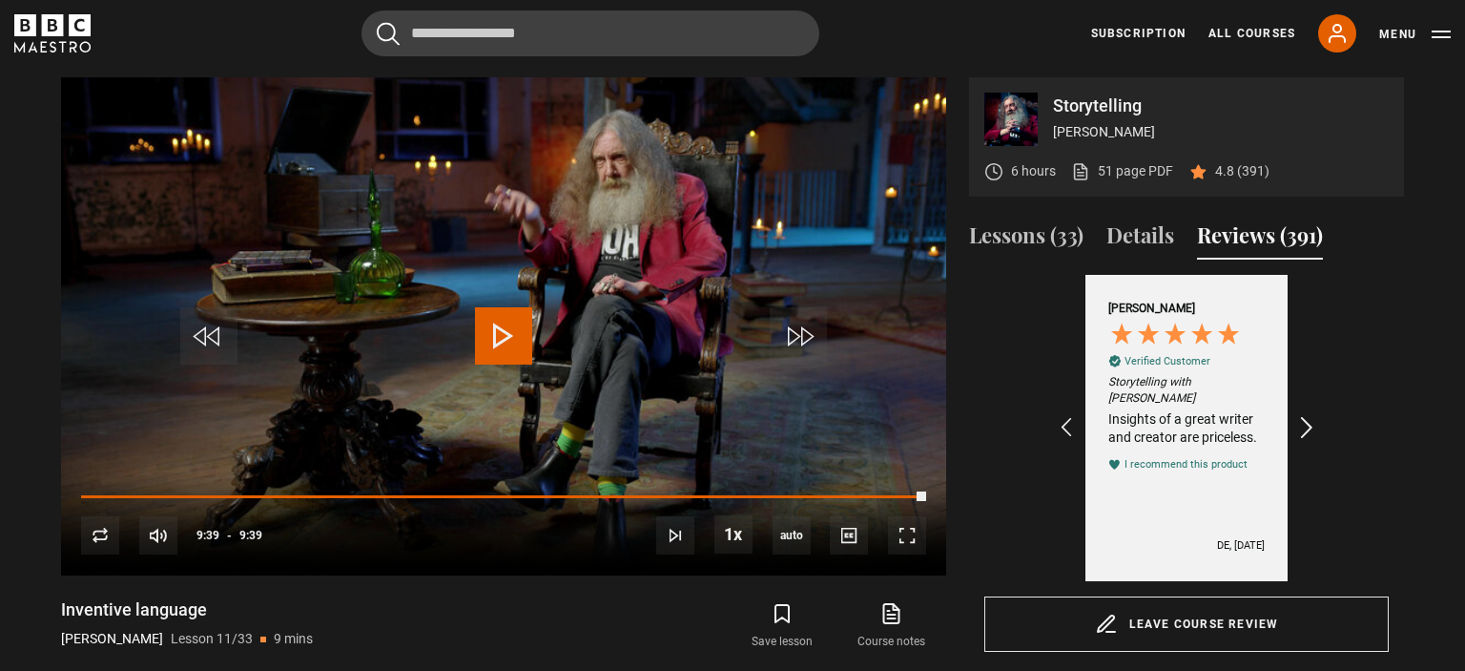
click at [1305, 415] on icon "REVIEWS.io Carousel Scroll Right" at bounding box center [1308, 428] width 27 height 27
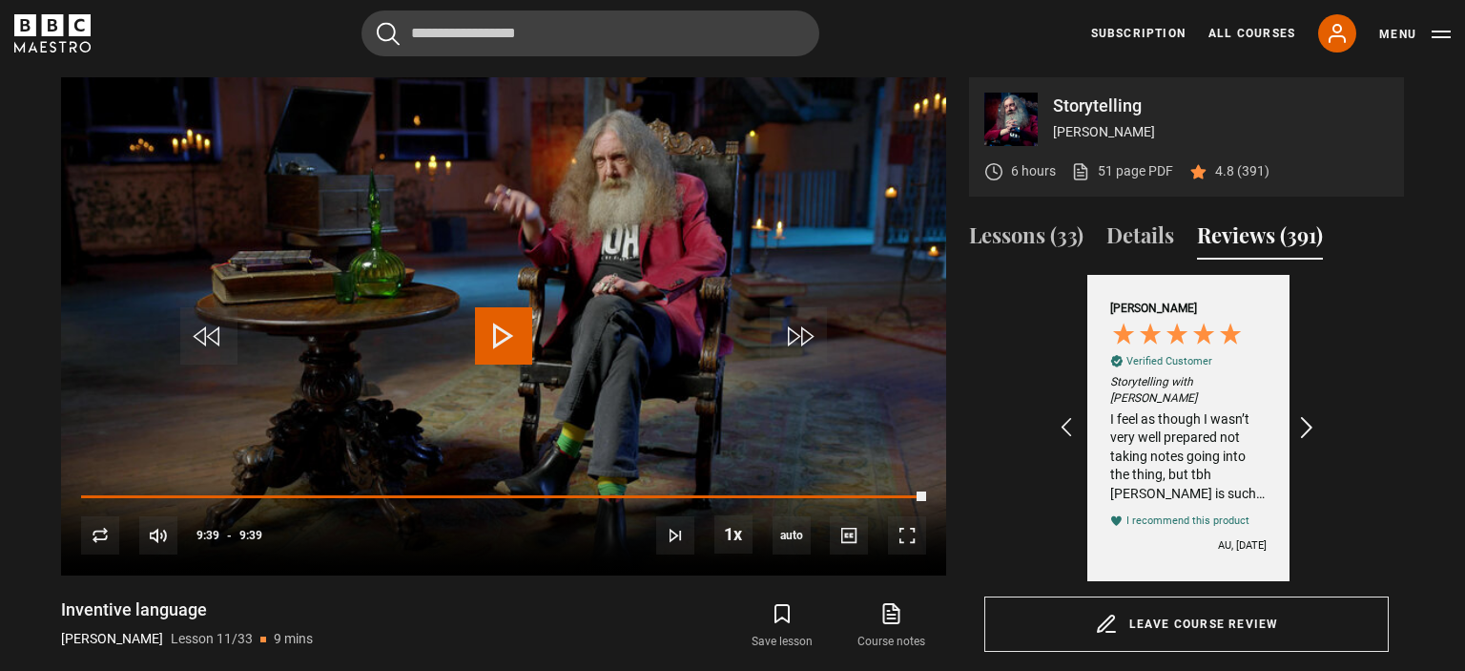
scroll to position [0, 1992]
click at [1305, 415] on icon "REVIEWS.io Carousel Scroll Right" at bounding box center [1308, 428] width 27 height 27
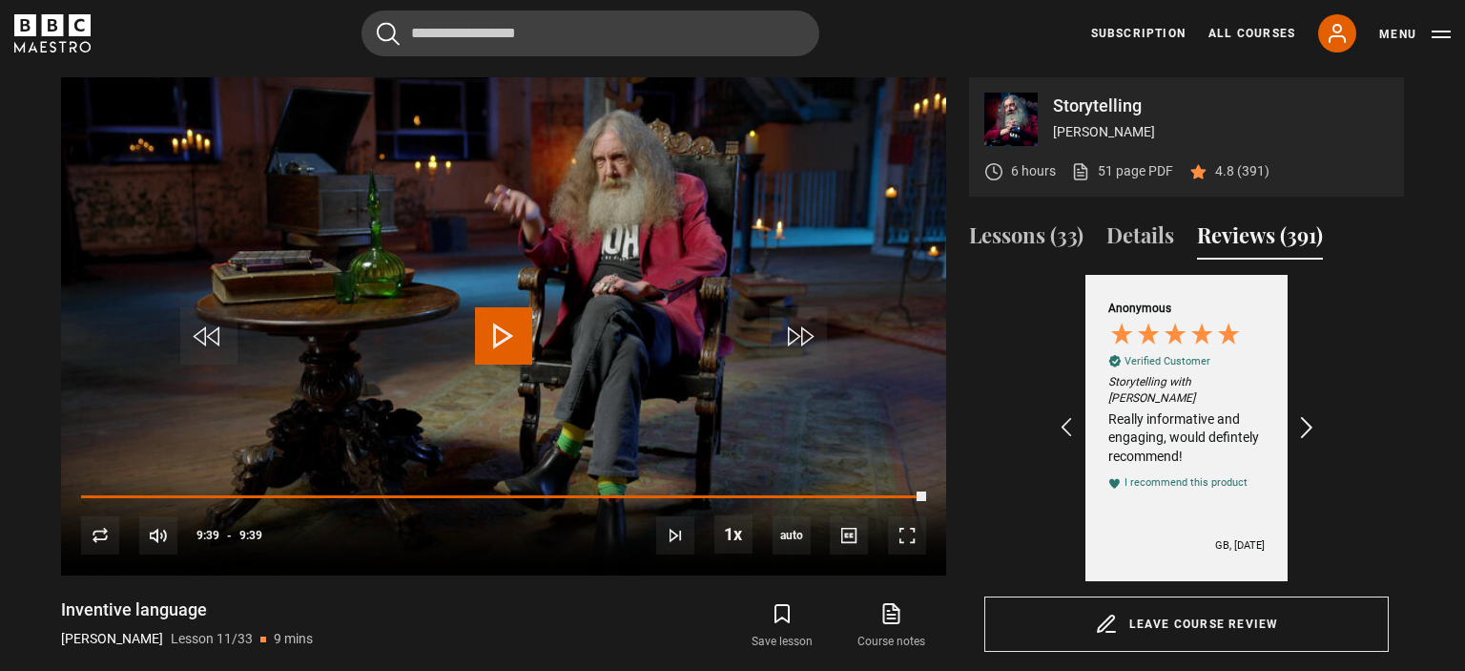
click at [1305, 415] on icon "REVIEWS.io Carousel Scroll Right" at bounding box center [1308, 428] width 27 height 27
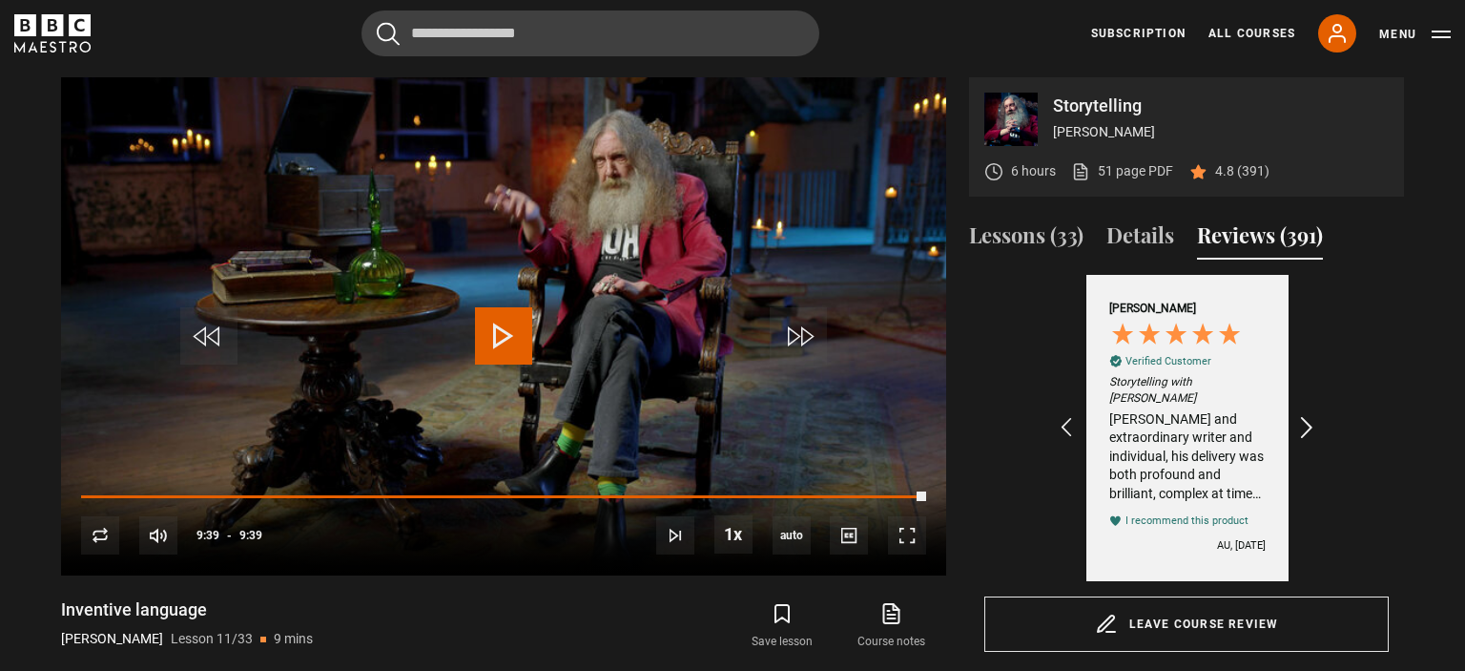
scroll to position [0, 2435]
click at [1154, 224] on button "Details" at bounding box center [1141, 239] width 68 height 40
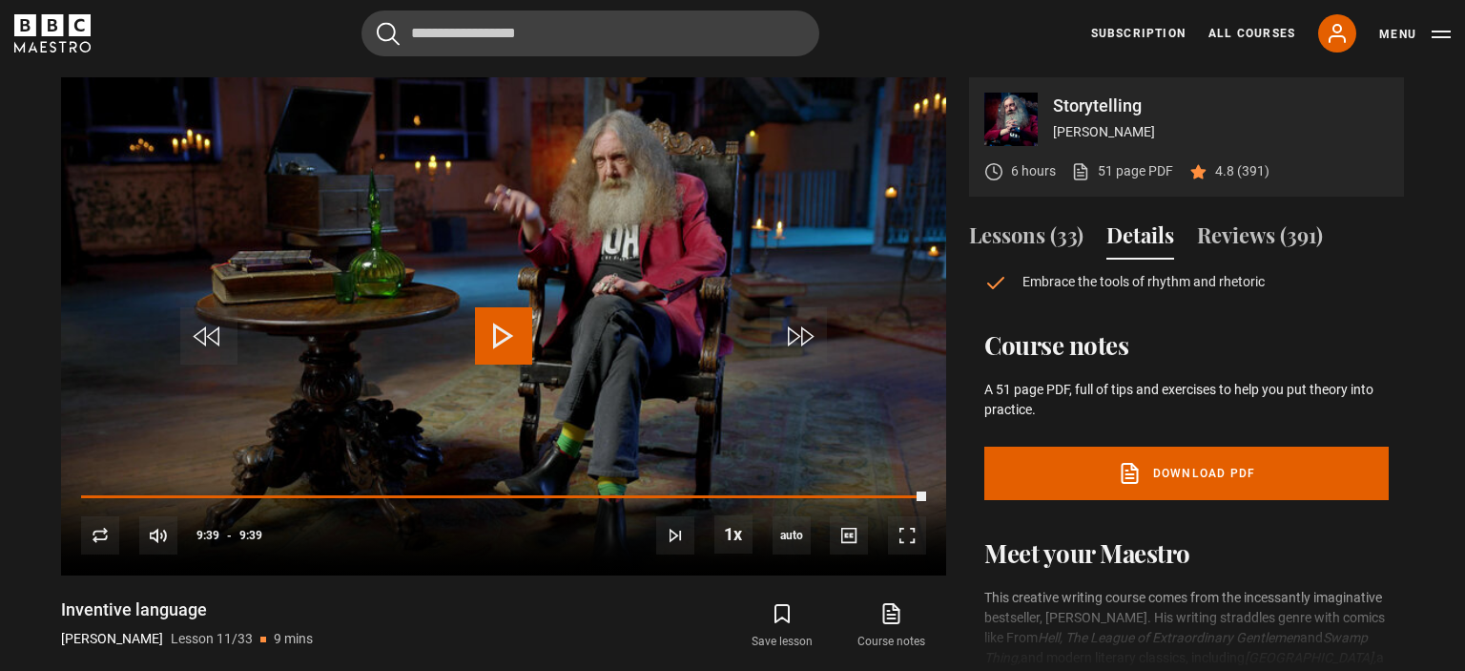
scroll to position [287, 0]
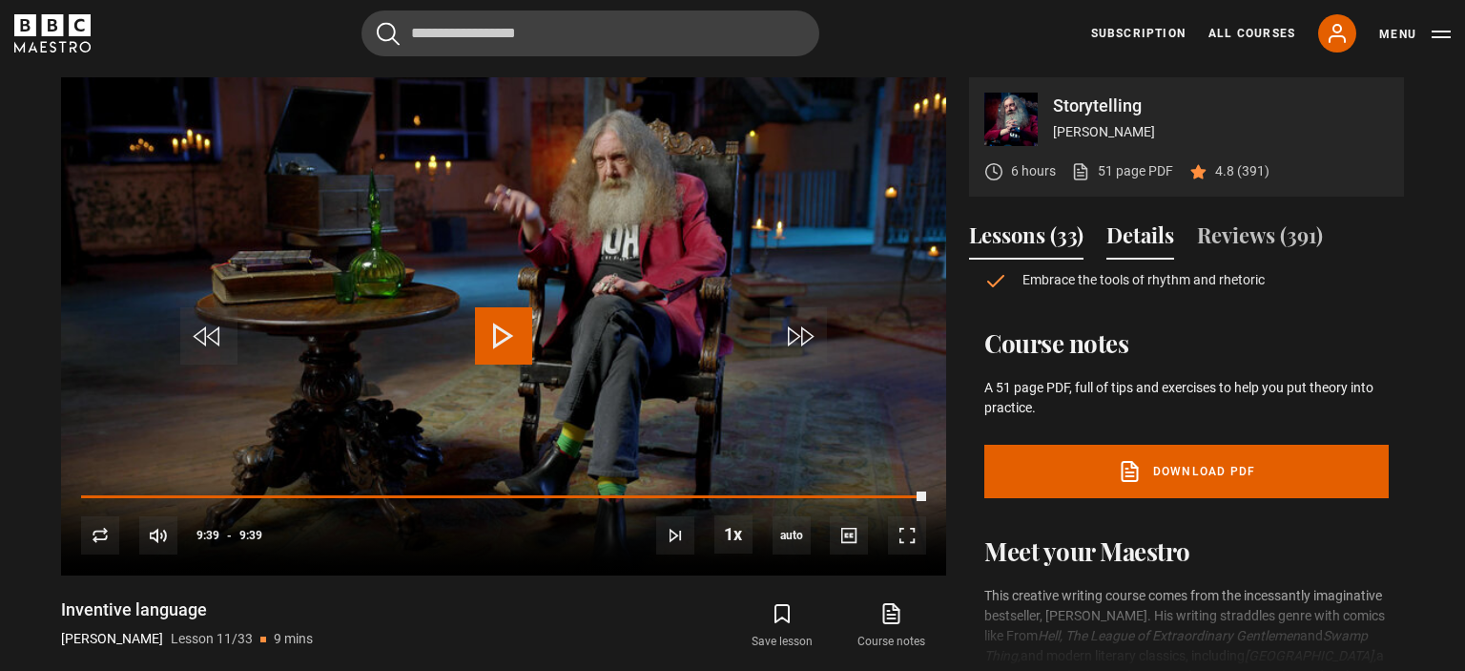
click at [1044, 233] on button "Lessons (33)" at bounding box center [1026, 239] width 114 height 40
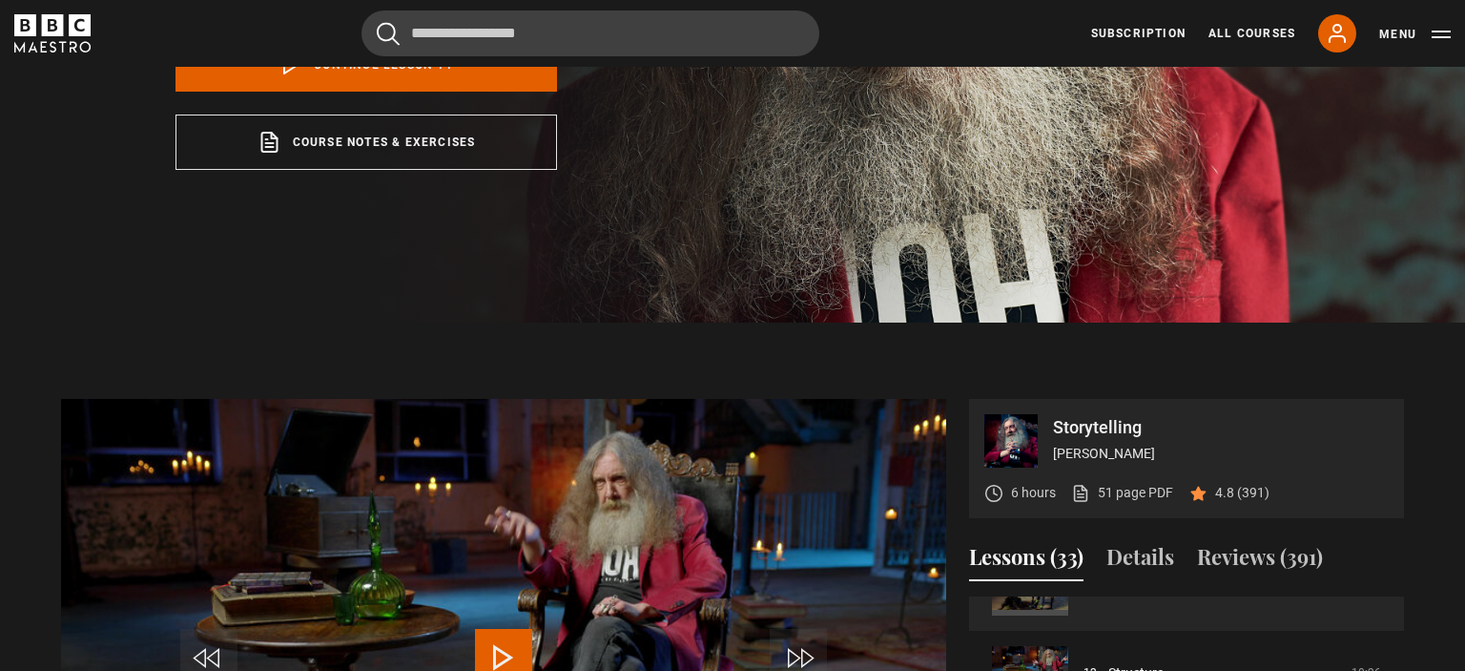
scroll to position [444, 0]
